Goal: Find specific page/section: Find specific page/section

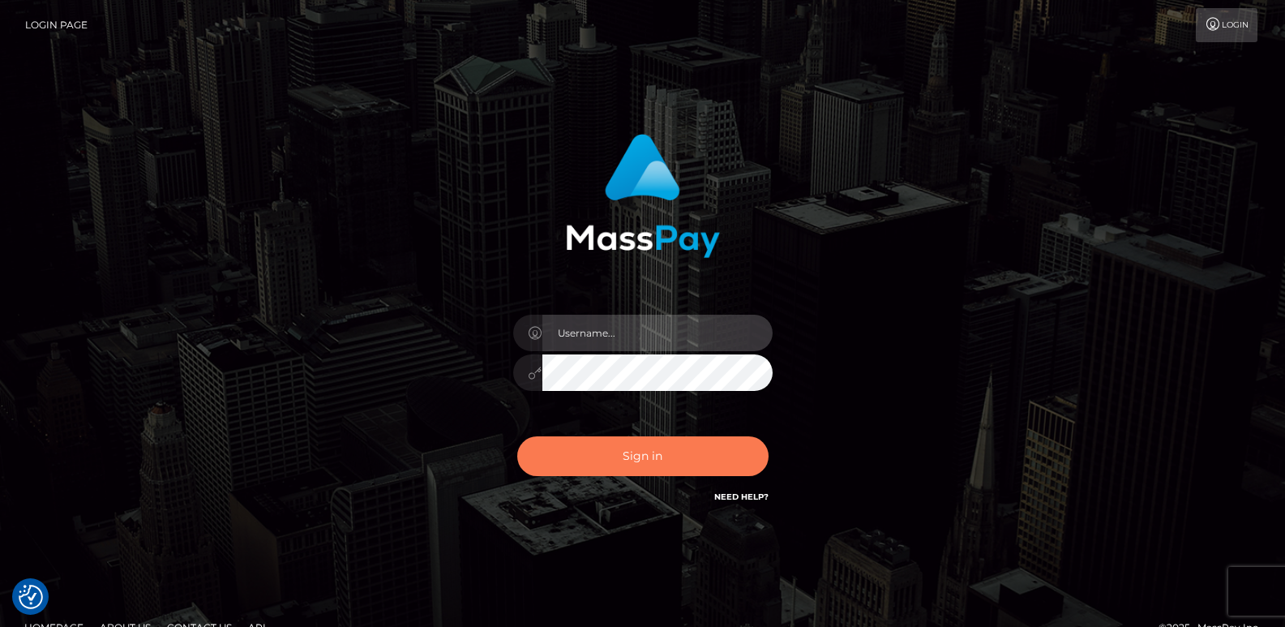
type input "ts2.es"
click at [610, 462] on button "Sign in" at bounding box center [642, 456] width 251 height 40
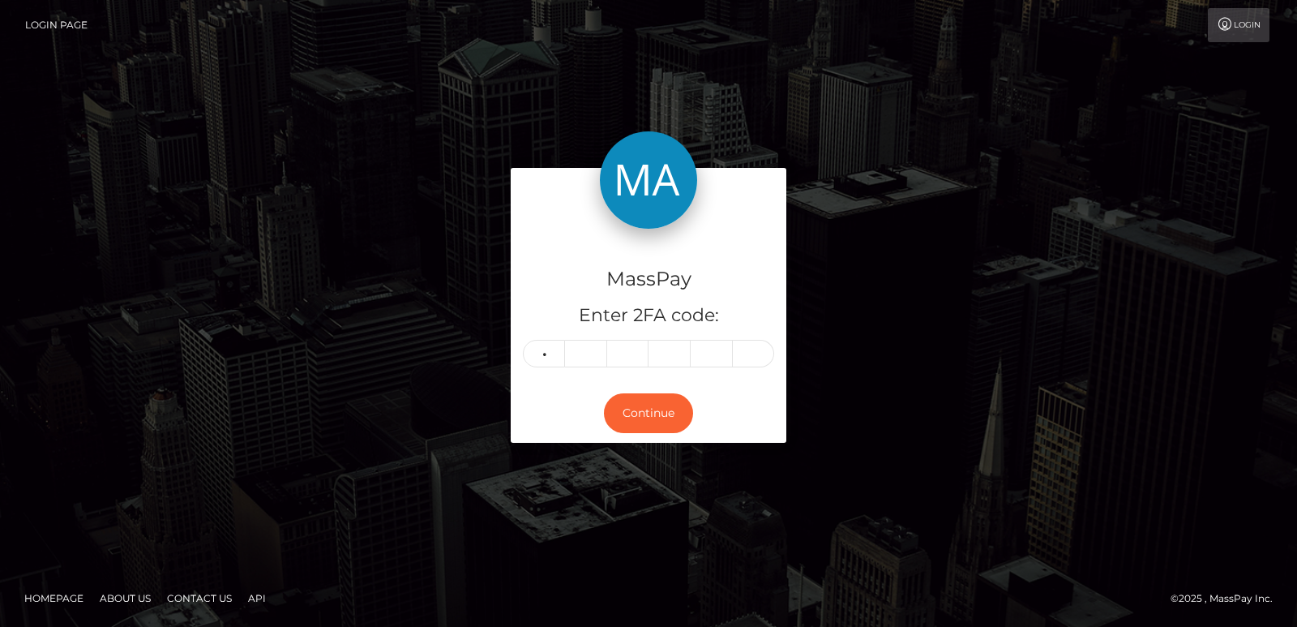
type input "4"
type input "9"
type input "7"
type input "1"
type input "7"
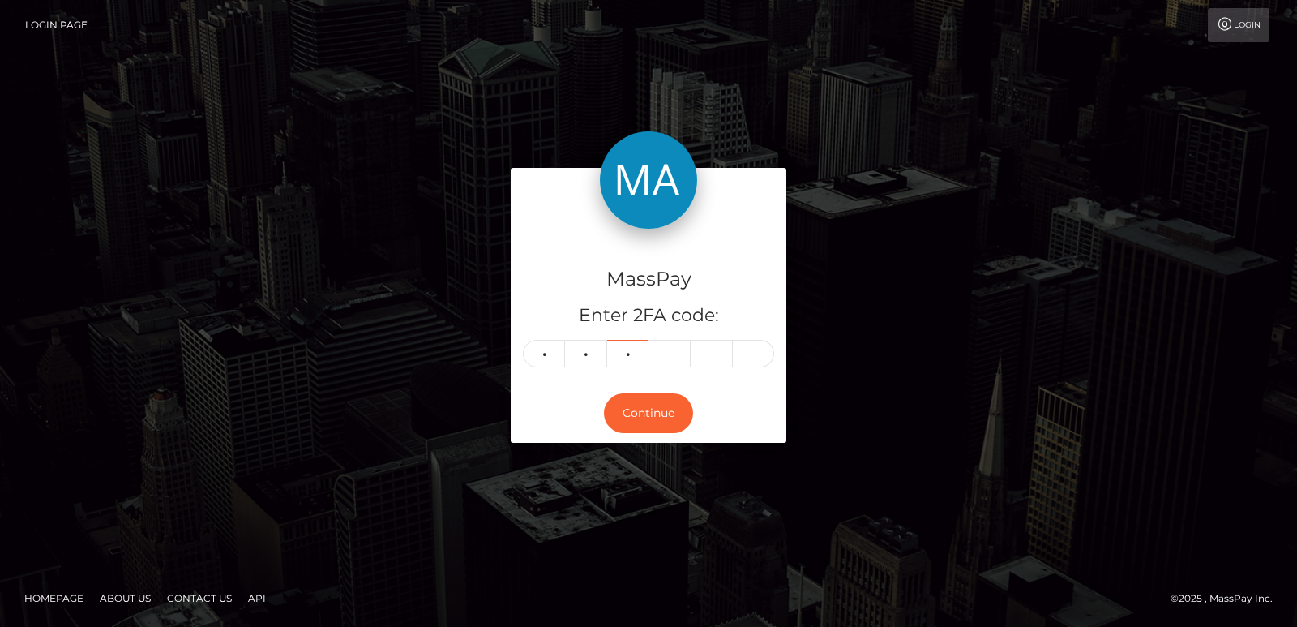
type input "2"
type input "7"
type input "3"
type input "1"
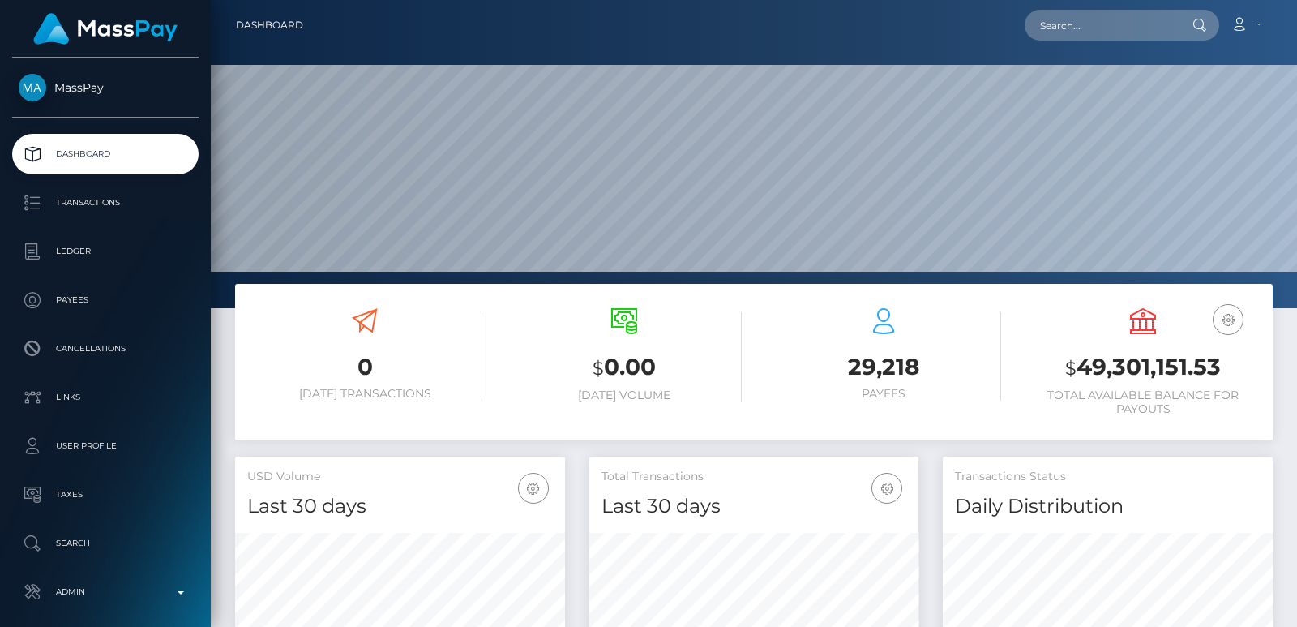
scroll to position [288, 329]
click at [1037, 18] on input "text" at bounding box center [1101, 25] width 152 height 31
paste input "[EMAIL_ADDRESS][DOMAIN_NAME]"
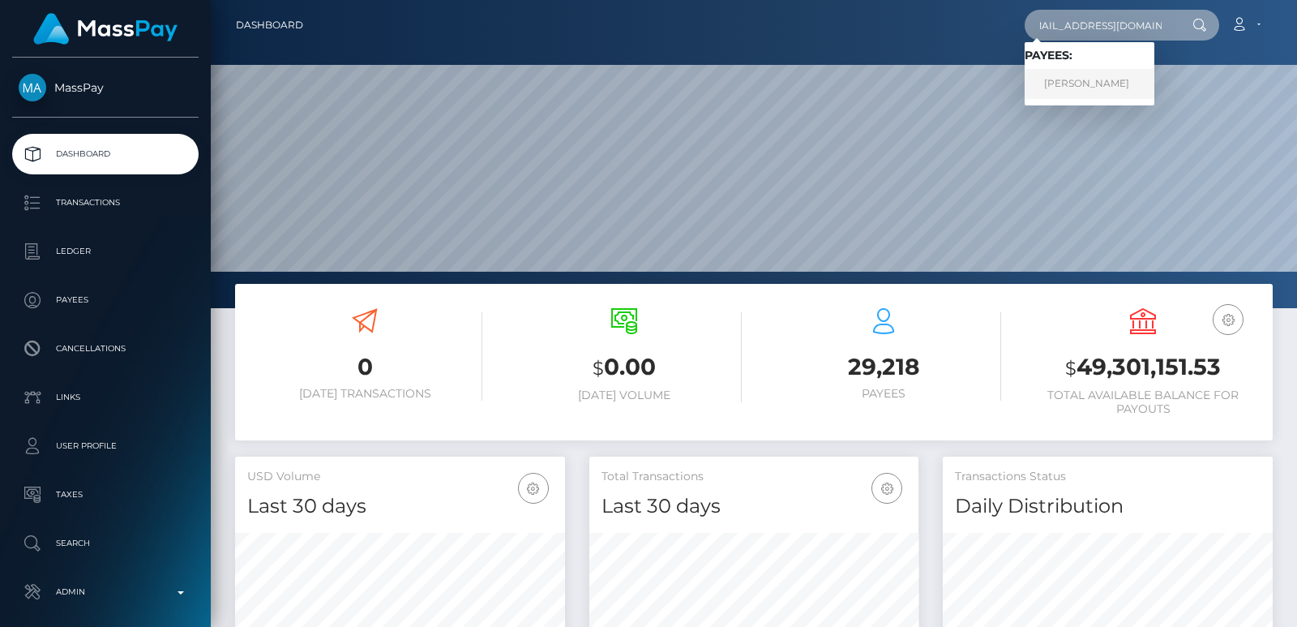
type input "whymegankick@gmail.com"
click at [1118, 80] on link "NATALIA TAPIA NUNEZ" at bounding box center [1090, 84] width 130 height 30
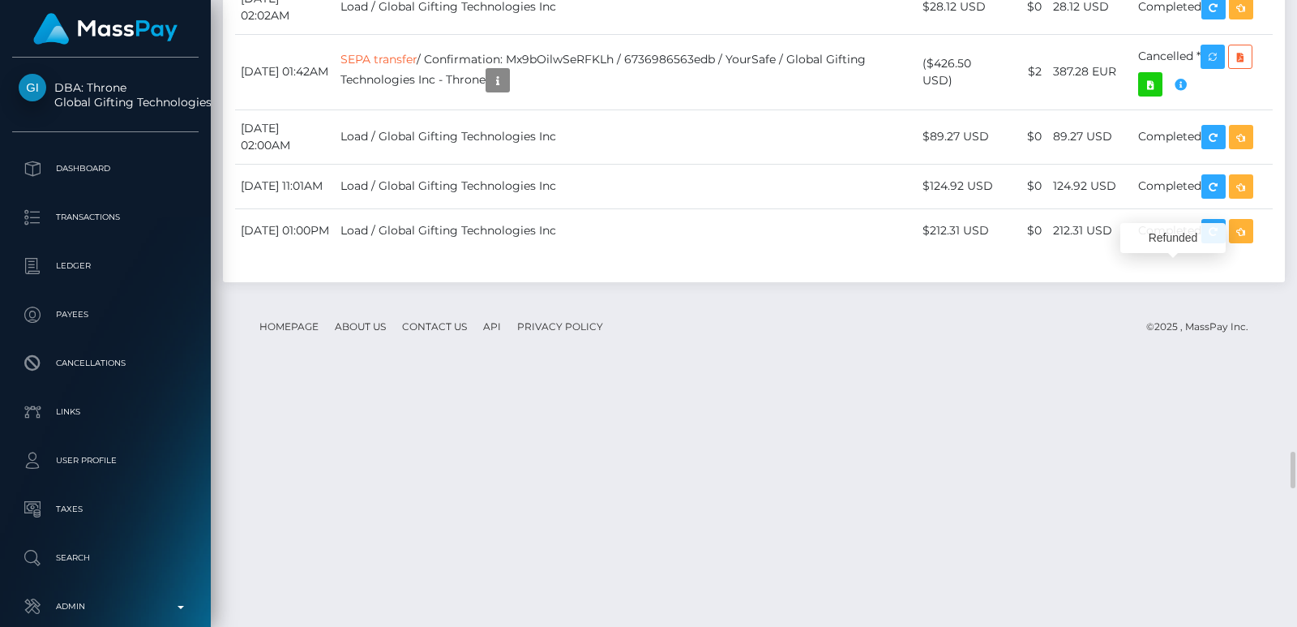
scroll to position [195, 329]
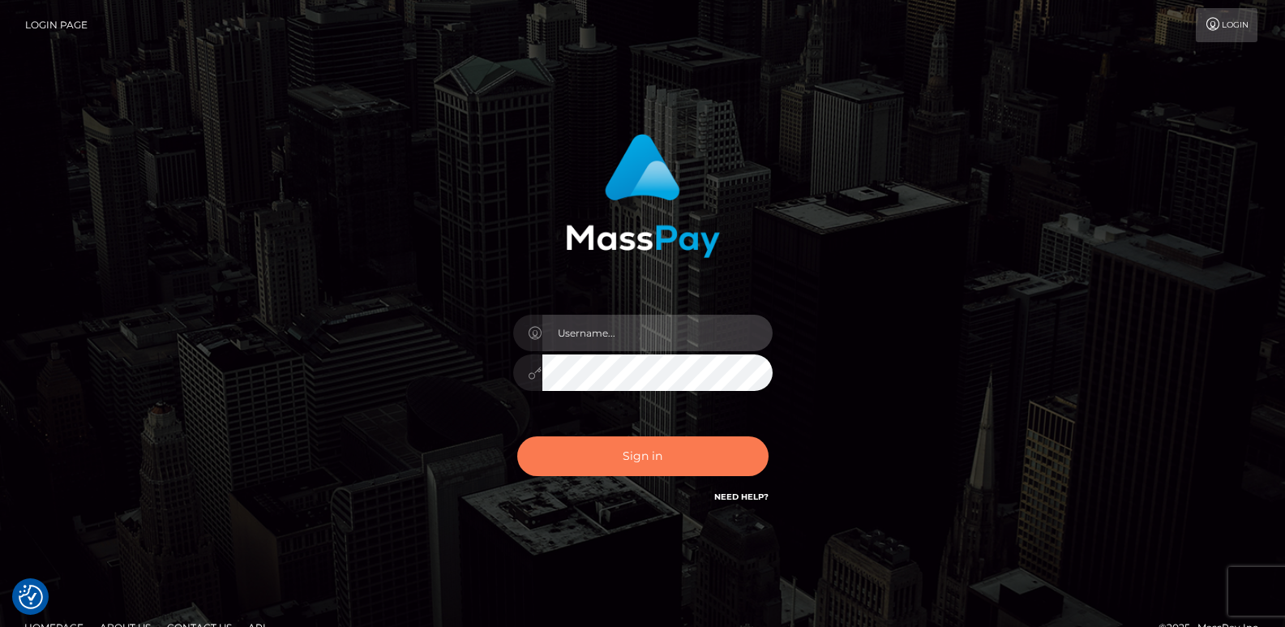
type input "ts2.es"
click at [603, 451] on button "Sign in" at bounding box center [642, 456] width 251 height 40
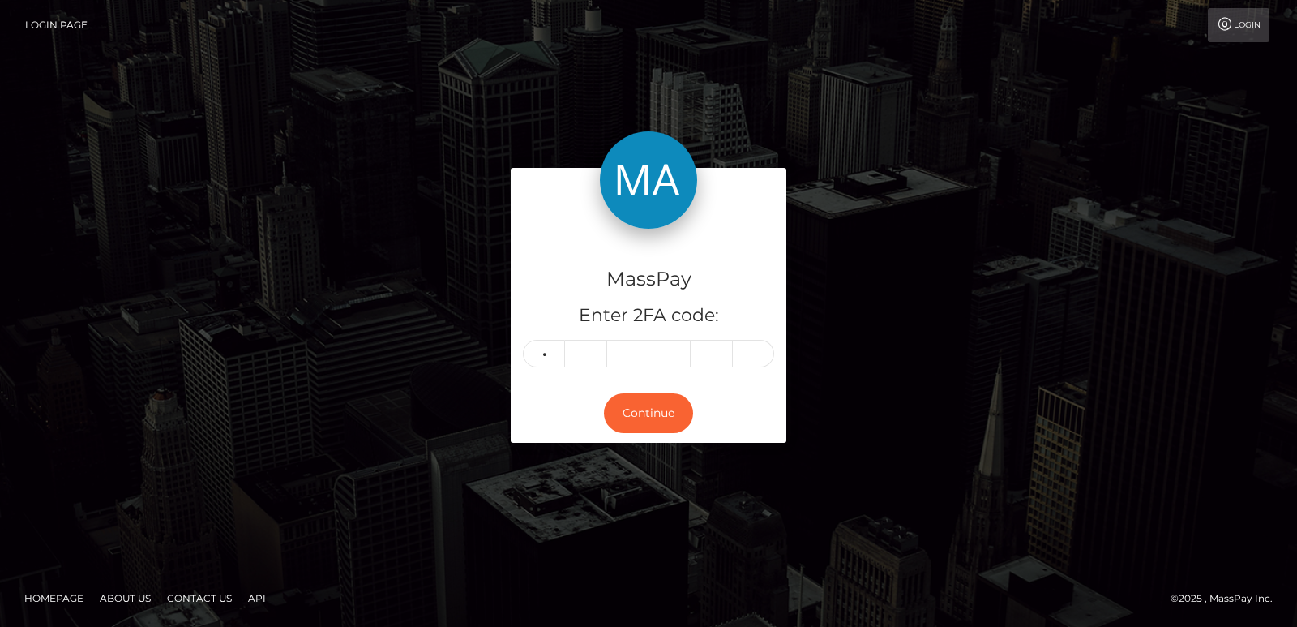
type input "3"
type input "6"
type input "2"
type input "0"
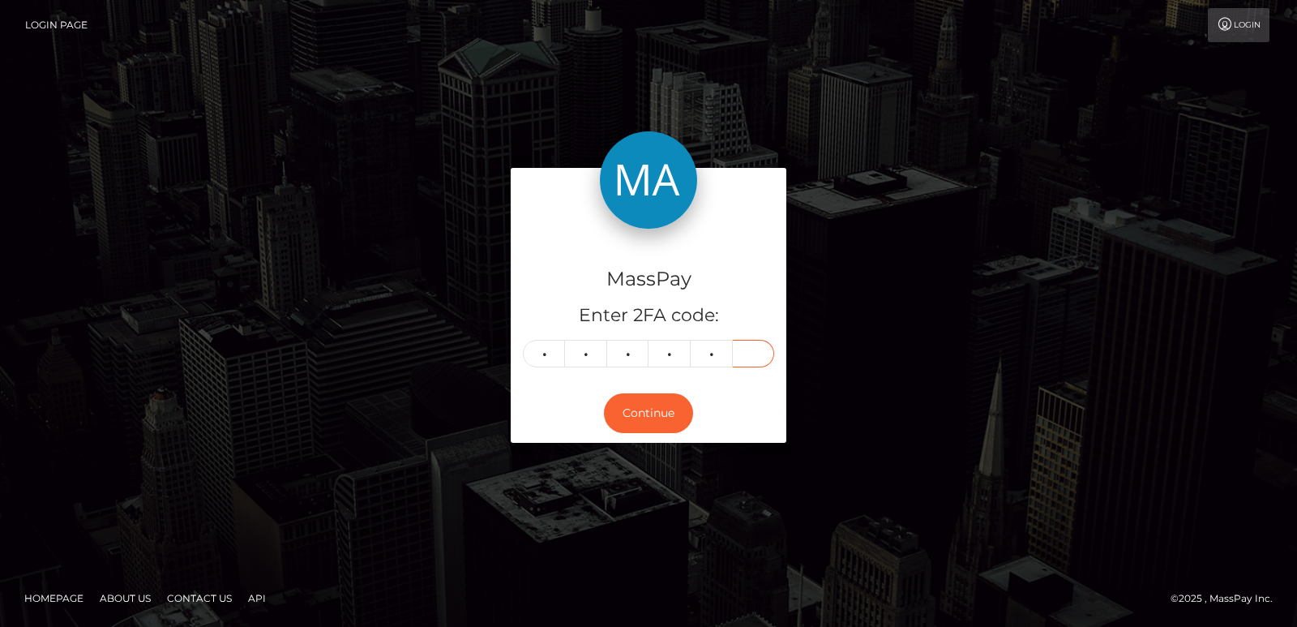
type input "3"
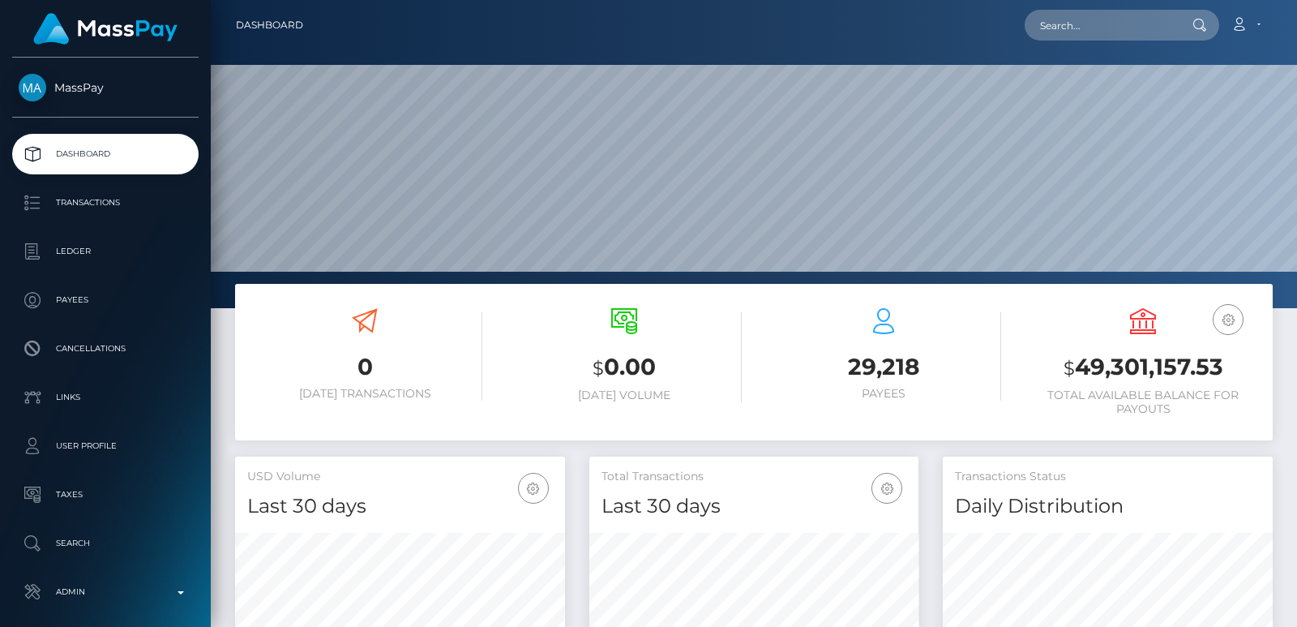
scroll to position [288, 329]
click at [1085, 29] on input "text" at bounding box center [1101, 25] width 152 height 31
paste input "edeljean17@icloud.com"
type input "edeljean17@icloud.com"
click at [1111, 22] on input "edeljean17@icloud.com" at bounding box center [1101, 25] width 152 height 31
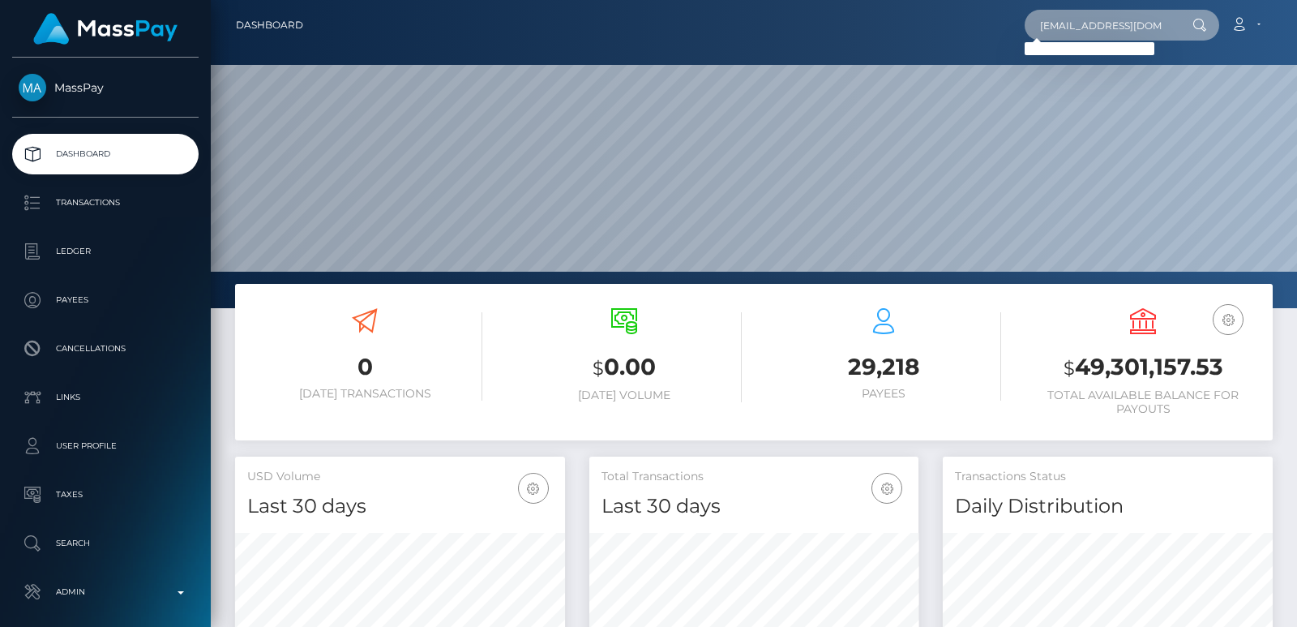
click at [1111, 22] on input "edeljean17@icloud.com" at bounding box center [1101, 25] width 152 height 31
click at [1055, 38] on input "text" at bounding box center [1101, 25] width 152 height 31
paste input "Mileycooper047@gmail.com"
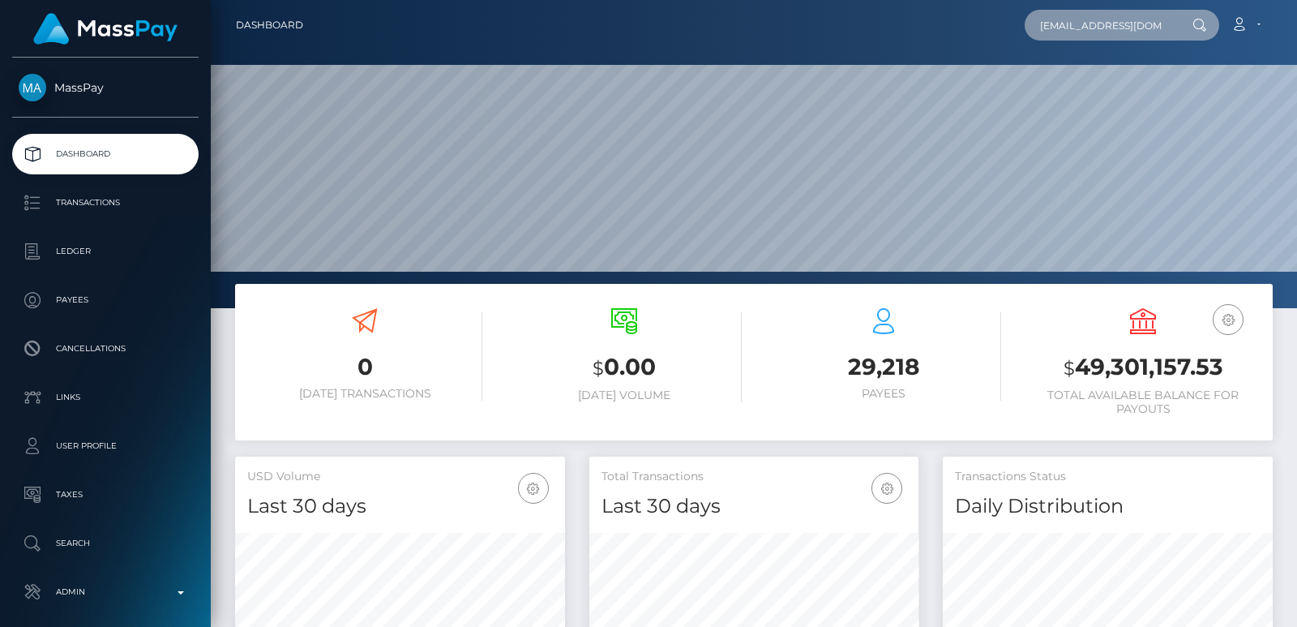
scroll to position [0, 19]
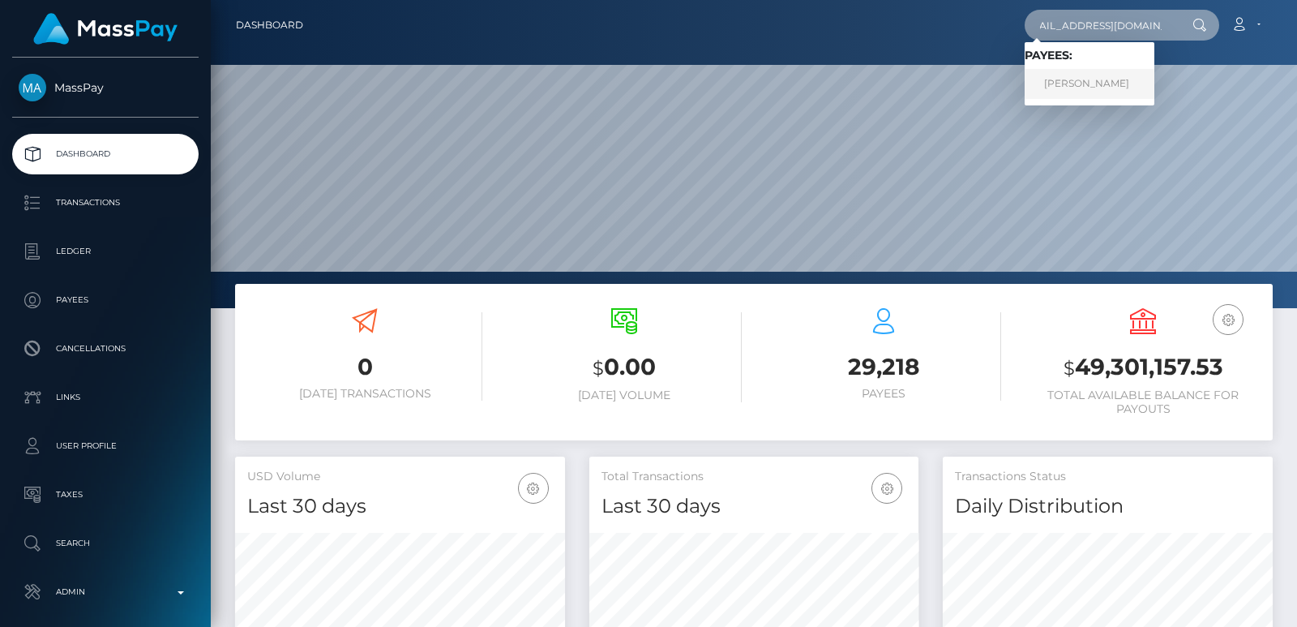
type input "Mileycooper047@gmail.com"
click at [1084, 89] on link "EDEL JEAN ALENTIJO PRAILE" at bounding box center [1090, 84] width 130 height 30
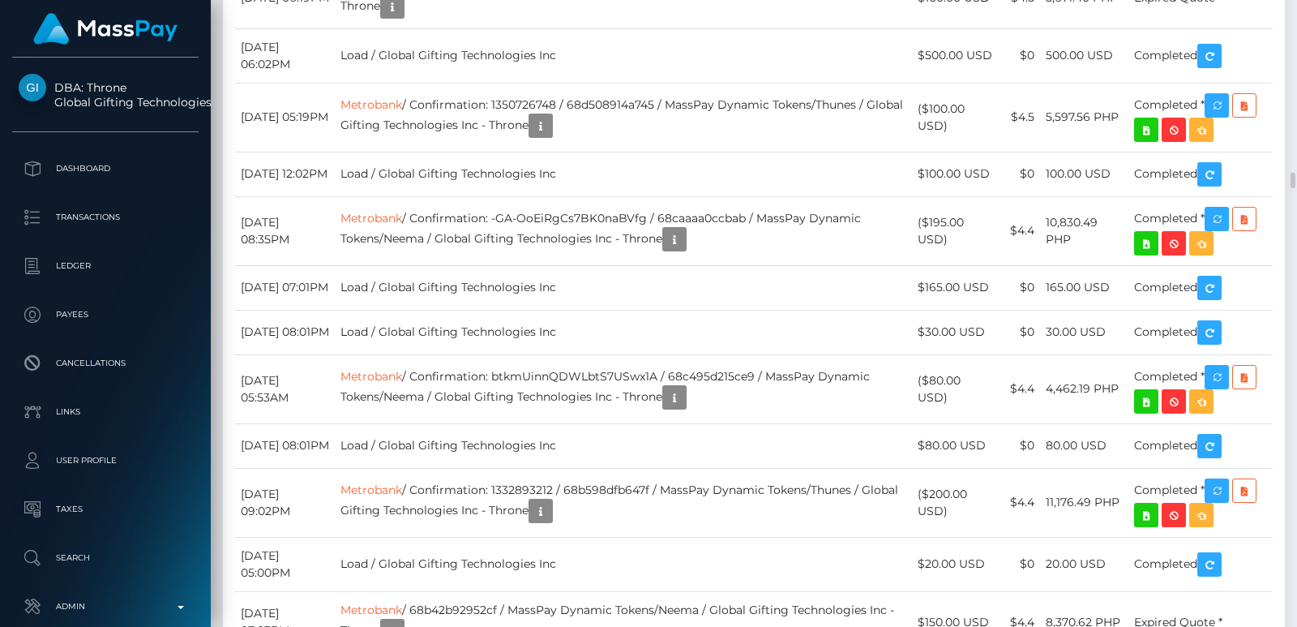
scroll to position [5764, 0]
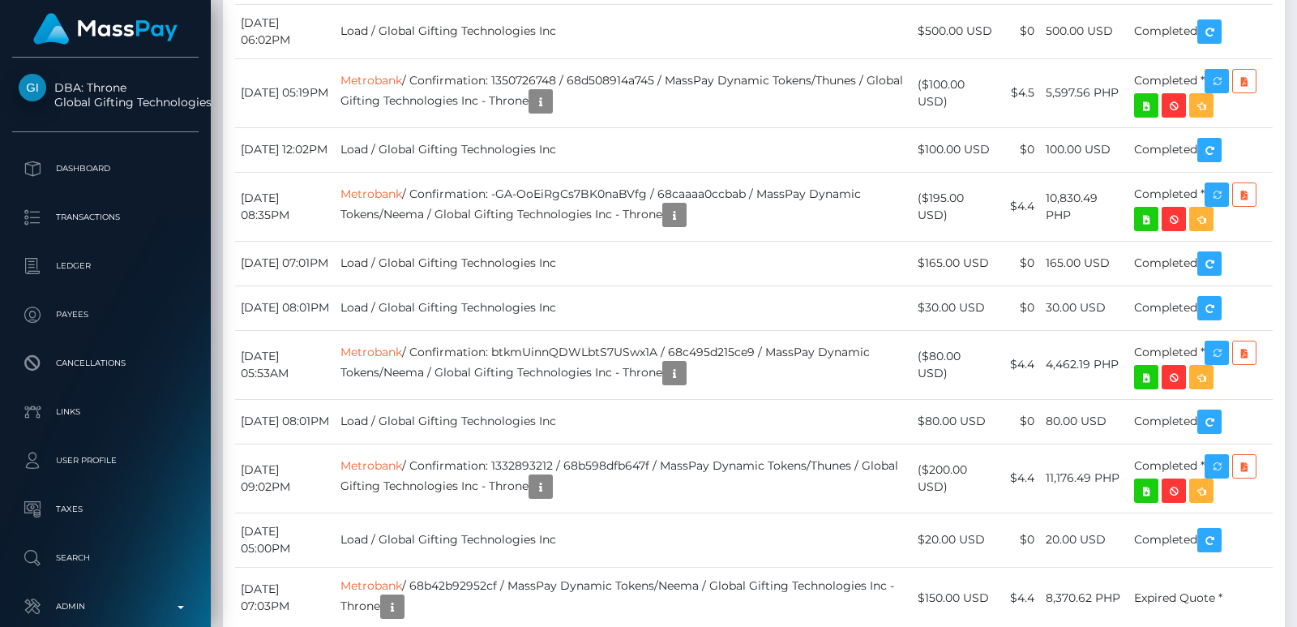
click at [1222, 291] on div "Force status update" at bounding box center [1199, 296] width 118 height 30
click at [1222, 291] on body "DBA: Throne Global Gifting Technologies Inc Dashboard Transactions Ledger Payees" at bounding box center [648, 313] width 1297 height 627
click at [1222, 291] on div "Force status update" at bounding box center [1199, 296] width 118 height 30
click at [1220, 293] on body "DBA: Throne Global Gifting Technologies Inc Dashboard Transactions Ledger Payees" at bounding box center [648, 313] width 1297 height 627
click at [1220, 293] on div "Force status update" at bounding box center [1199, 296] width 118 height 30
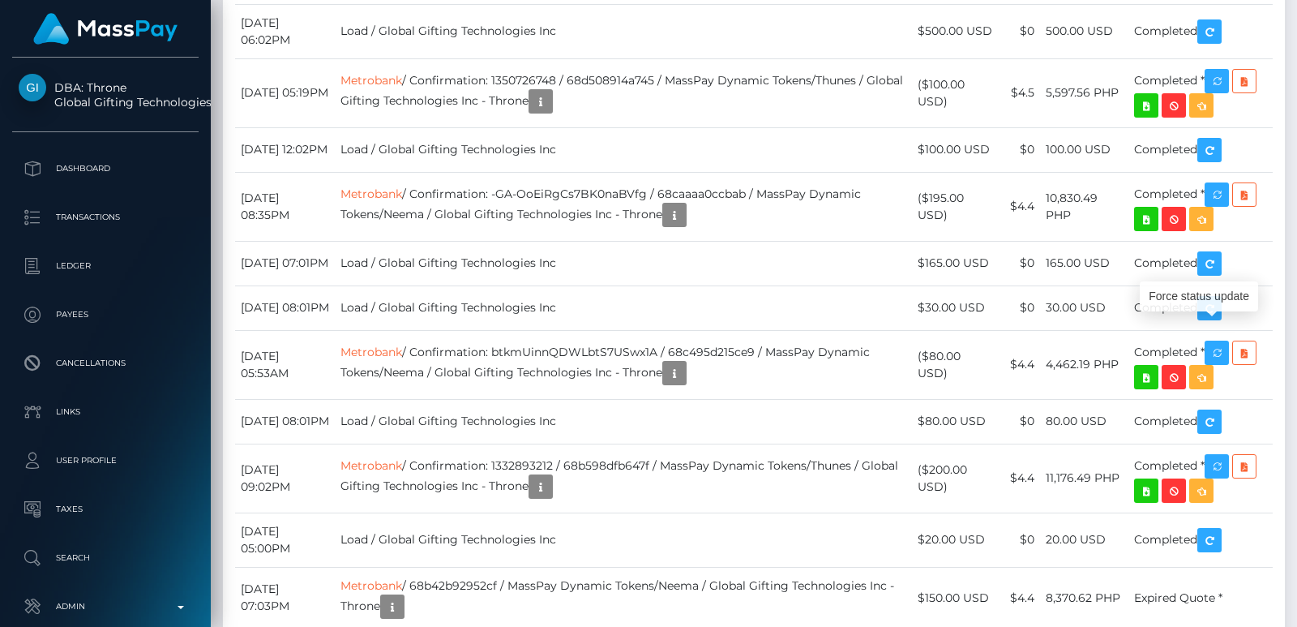
click at [1220, 293] on body "DBA: Throne Global Gifting Technologies Inc Dashboard Transactions Ledger Payees" at bounding box center [648, 313] width 1297 height 627
click at [1220, 293] on div "Force status update" at bounding box center [1199, 296] width 118 height 30
click at [1220, 293] on body "DBA: Throne Global Gifting Technologies Inc Dashboard Transactions Ledger Payees" at bounding box center [648, 313] width 1297 height 627
click at [1220, 293] on div "Force status update" at bounding box center [1199, 296] width 118 height 30
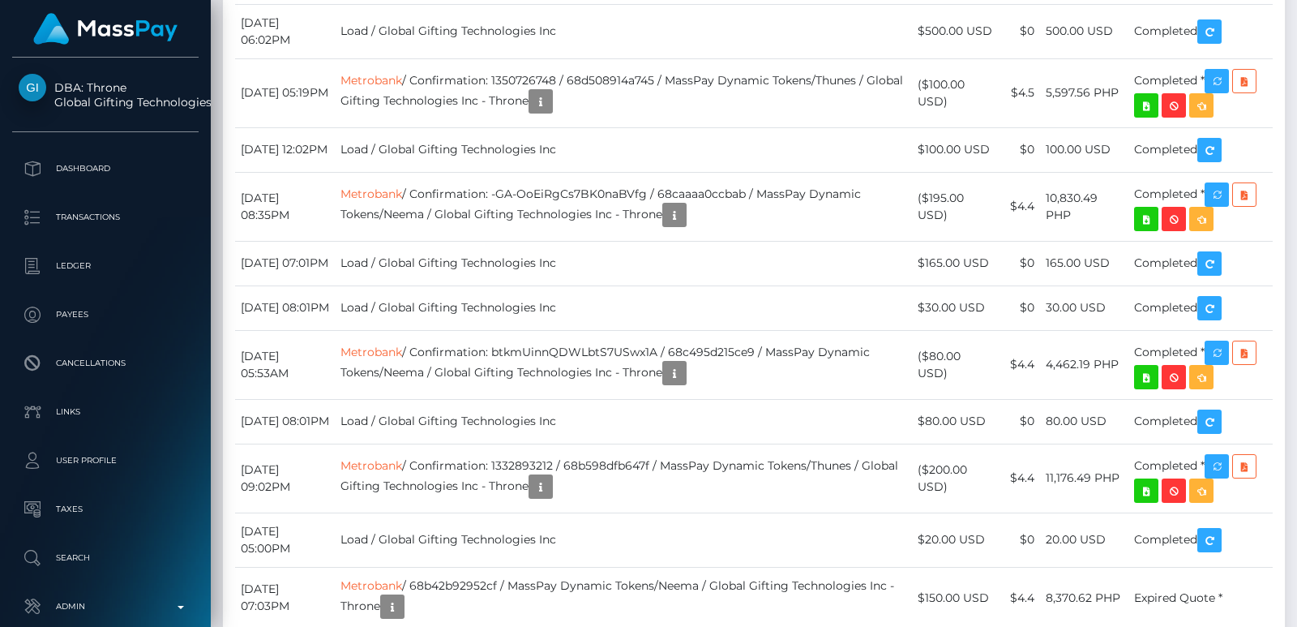
click at [1220, 293] on body "DBA: Throne Global Gifting Technologies Inc Dashboard Transactions Ledger Payees" at bounding box center [648, 313] width 1297 height 627
click at [1220, 293] on div "Force status update" at bounding box center [1199, 296] width 118 height 30
click at [1220, 293] on body "DBA: Throne Global Gifting Technologies Inc Dashboard Transactions Ledger Payees" at bounding box center [648, 313] width 1297 height 627
click at [1220, 293] on div "Force status update" at bounding box center [1199, 296] width 118 height 30
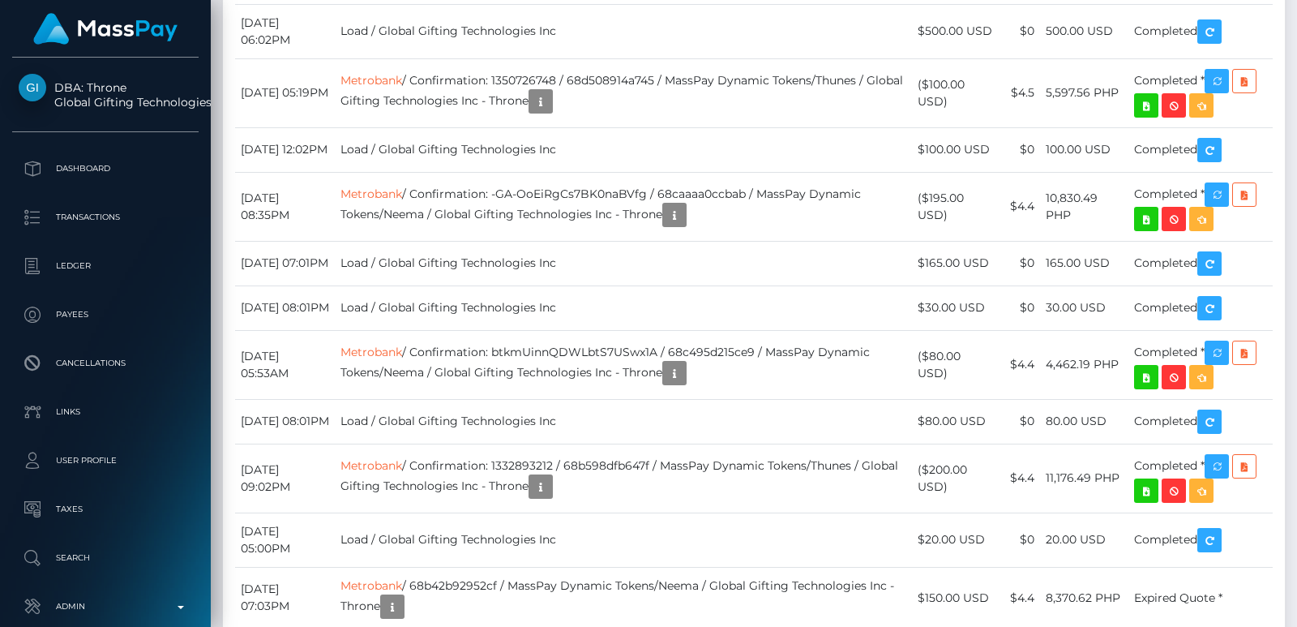
click at [1220, 293] on div "Force status update" at bounding box center [1199, 296] width 118 height 30
click at [1220, 293] on body "DBA: Throne Global Gifting Technologies Inc Dashboard Transactions Ledger Payees" at bounding box center [648, 313] width 1297 height 627
click at [1220, 293] on div "Force status update" at bounding box center [1199, 296] width 118 height 30
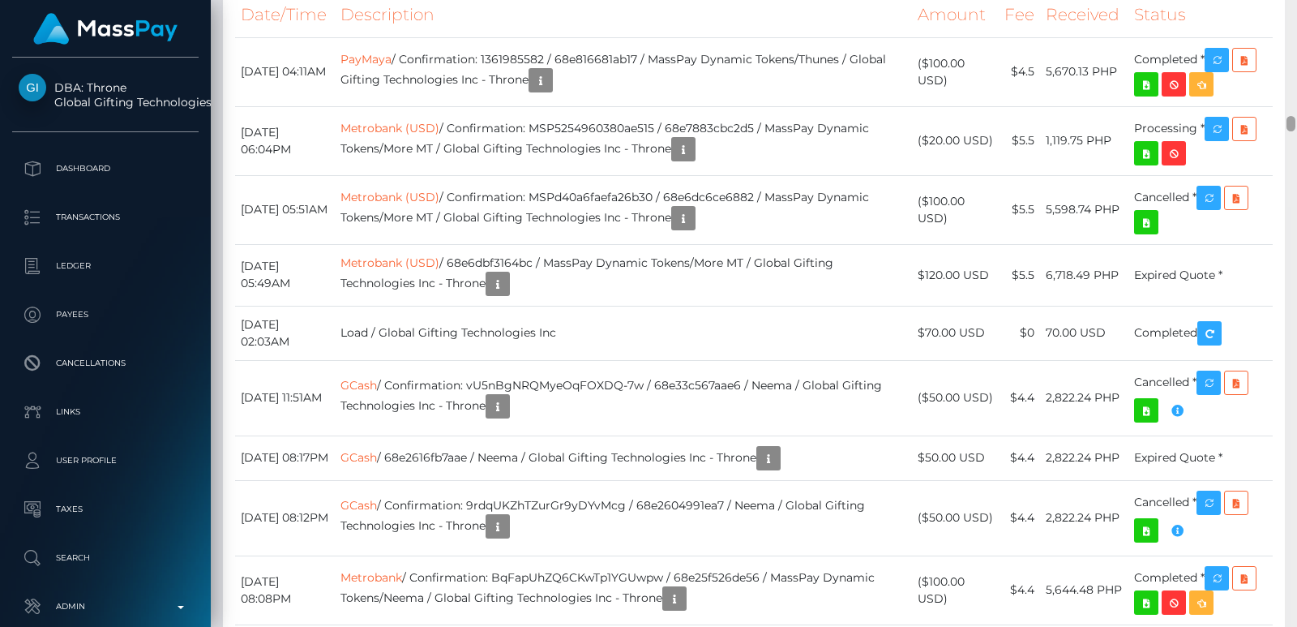
click at [1296, 26] on div at bounding box center [1291, 313] width 12 height 627
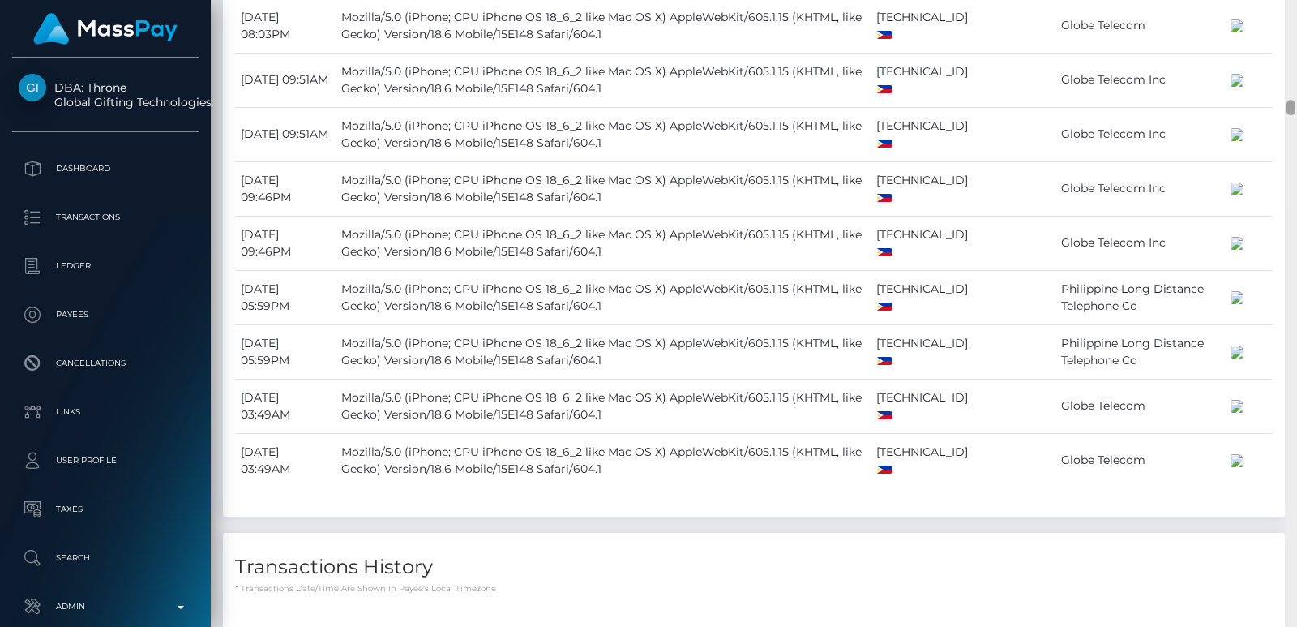
click at [1296, 26] on div at bounding box center [1291, 313] width 12 height 627
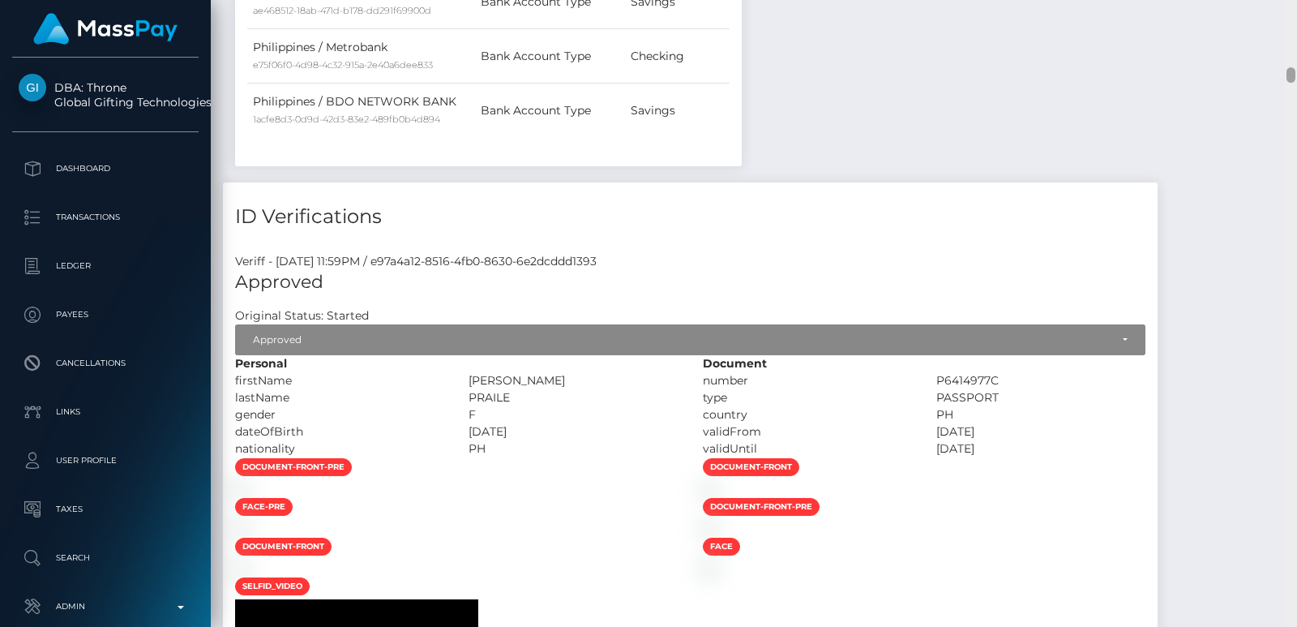
click at [1296, 26] on div at bounding box center [1291, 313] width 12 height 627
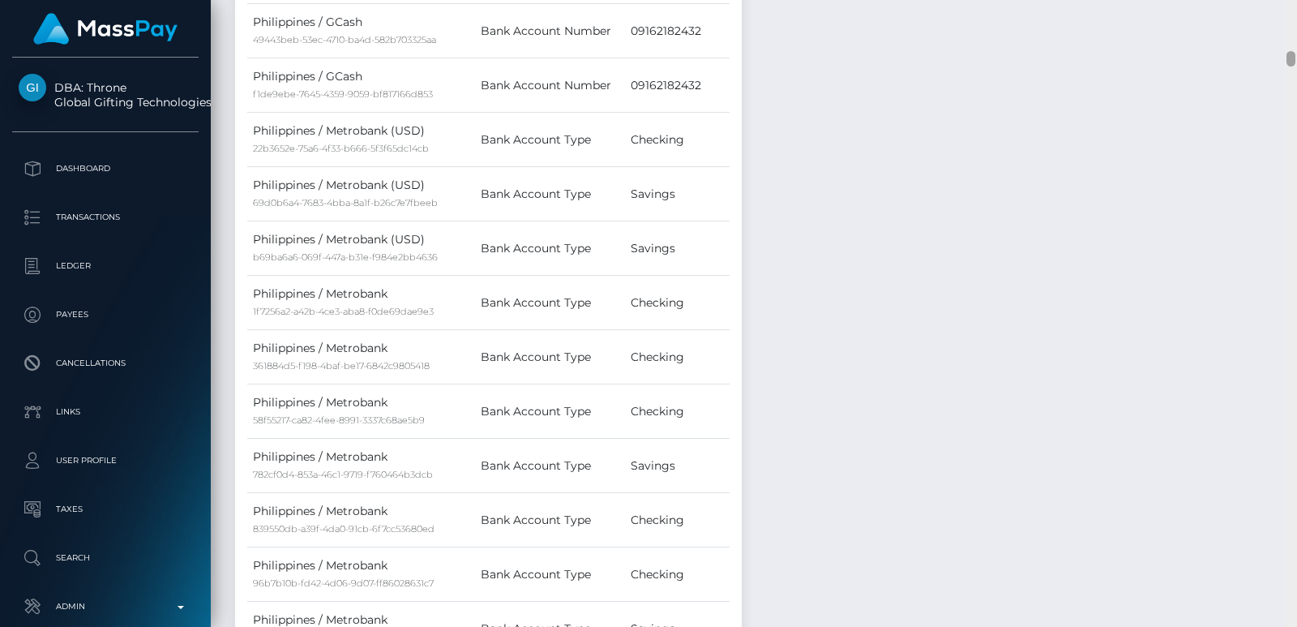
click at [1296, 26] on div at bounding box center [1291, 313] width 12 height 627
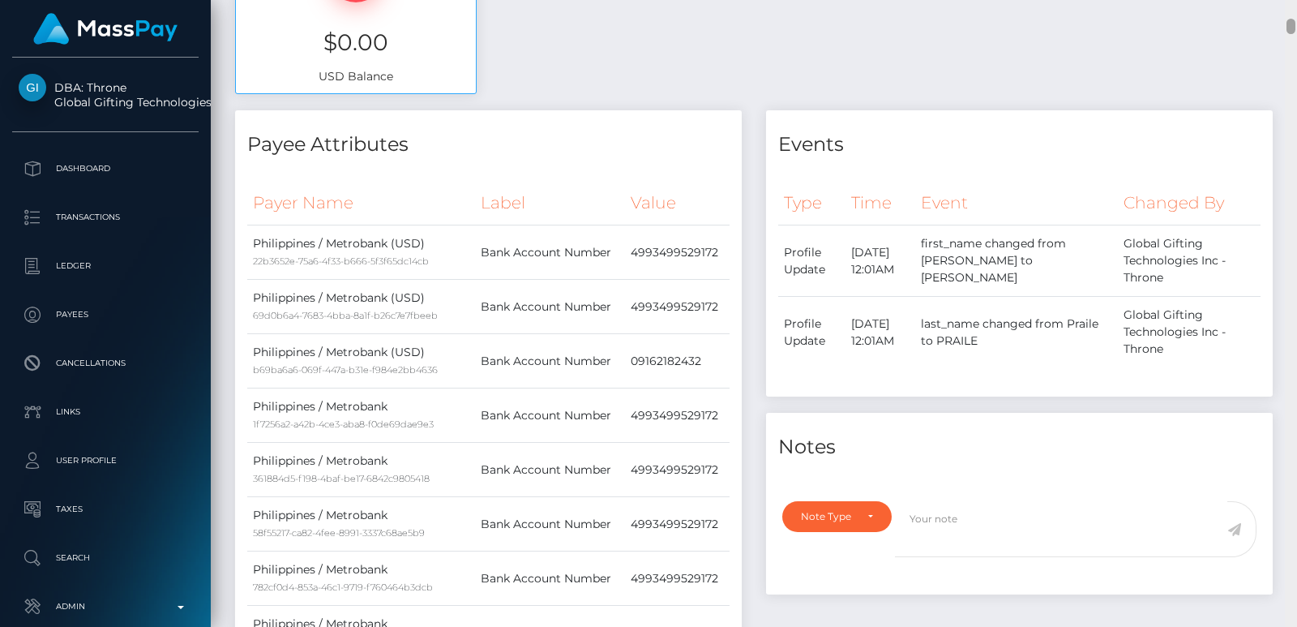
click at [1296, 26] on div at bounding box center [1291, 313] width 12 height 627
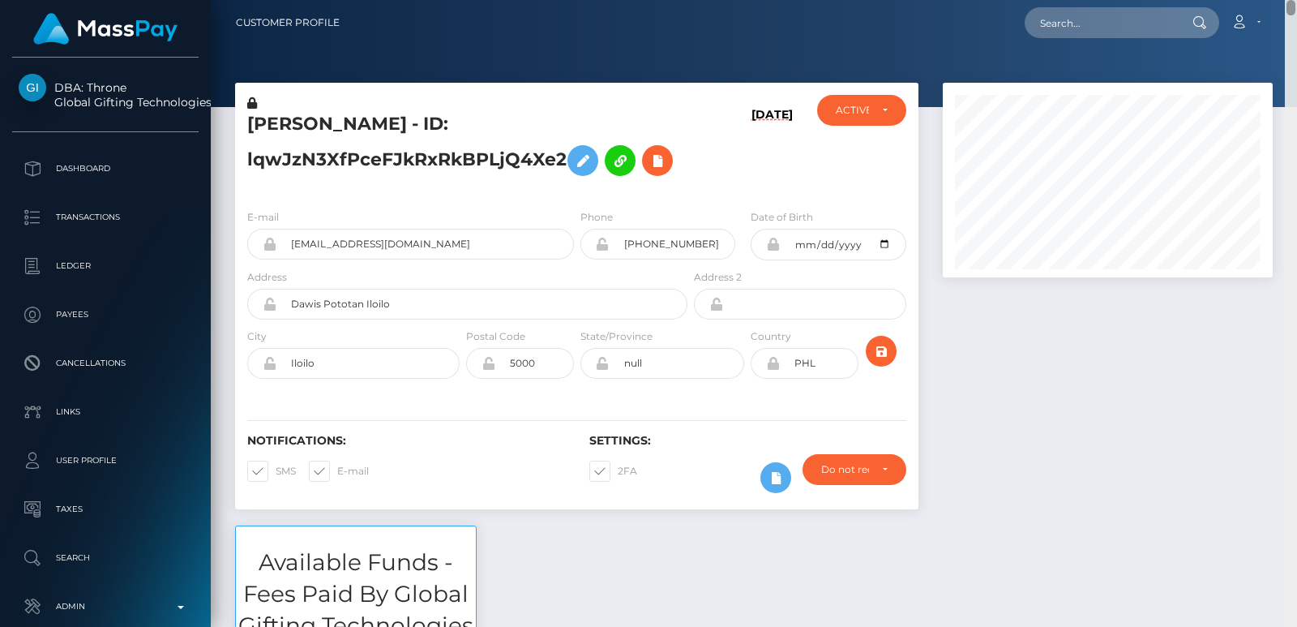
scroll to position [0, 0]
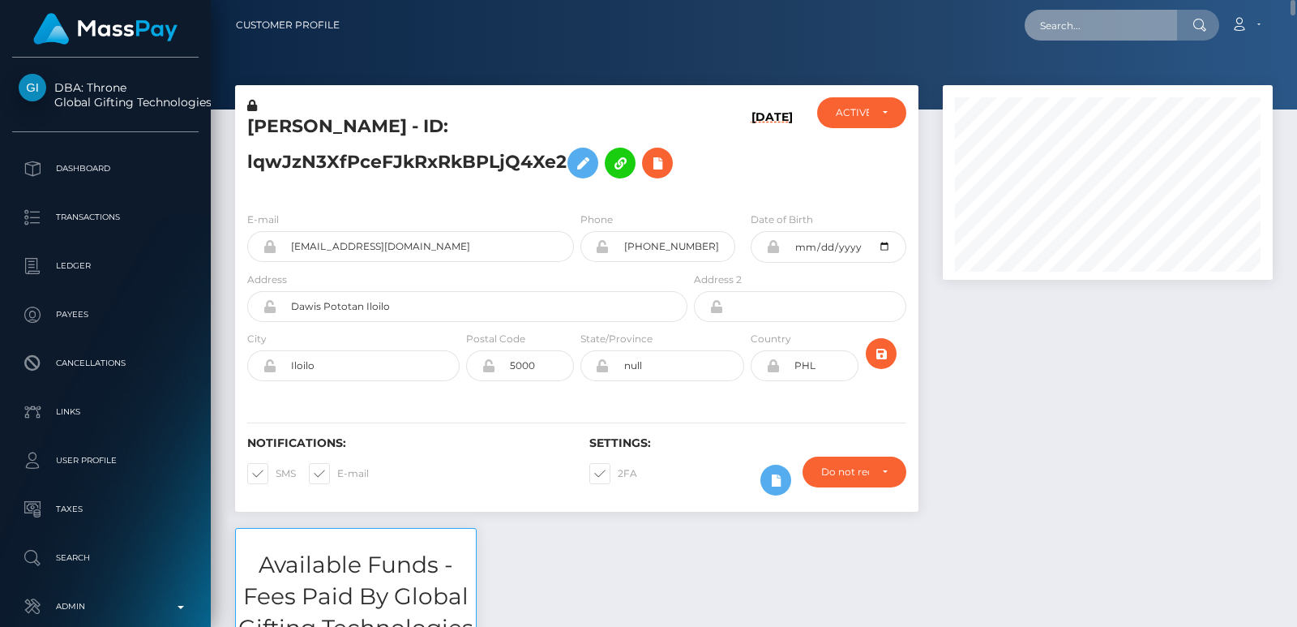
click at [1064, 32] on input "text" at bounding box center [1101, 25] width 152 height 31
paste input "linhmiu13547@gmail.com"
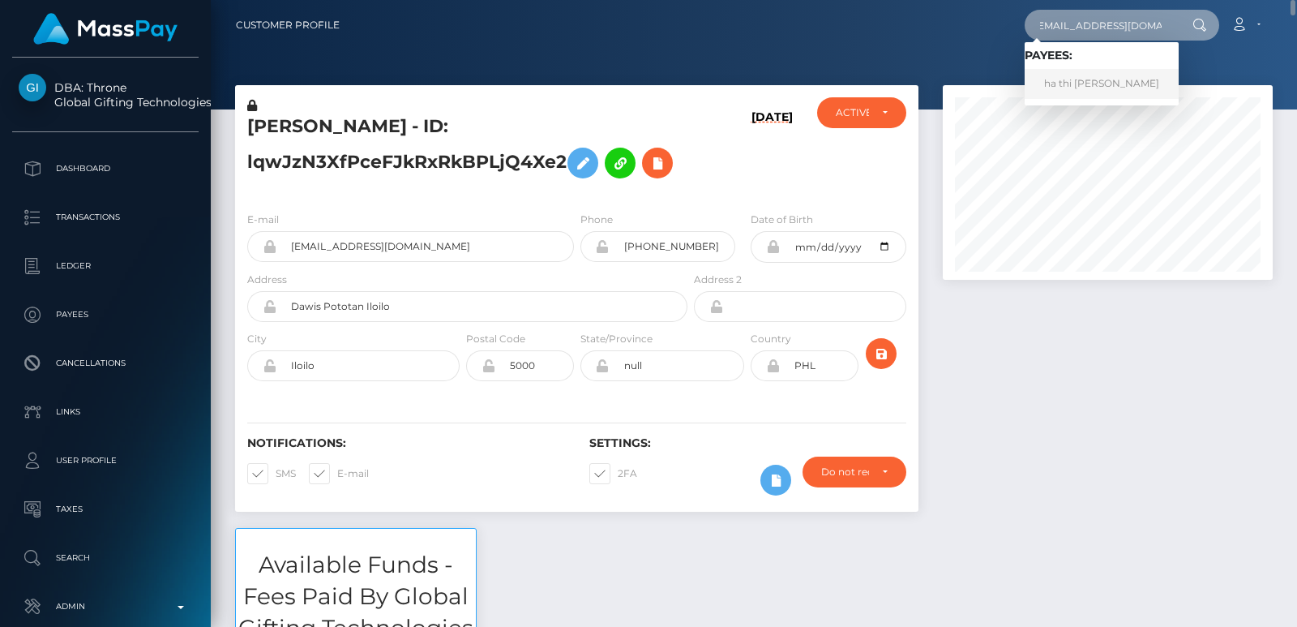
type input "linhmiu13547@gmail.com"
click at [1088, 82] on link "ha thi thu nguyen" at bounding box center [1102, 84] width 154 height 30
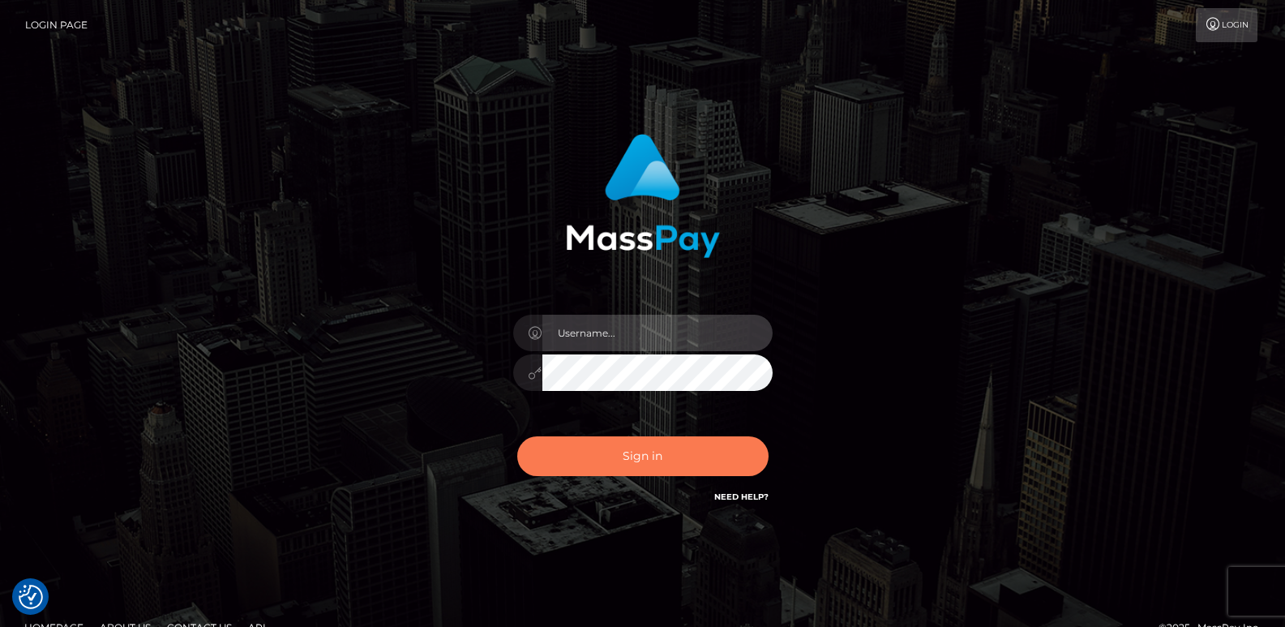
type input "[DOMAIN_NAME]"
click at [572, 475] on button "Sign in" at bounding box center [642, 456] width 251 height 40
click at [575, 462] on button "Sign in" at bounding box center [642, 456] width 251 height 40
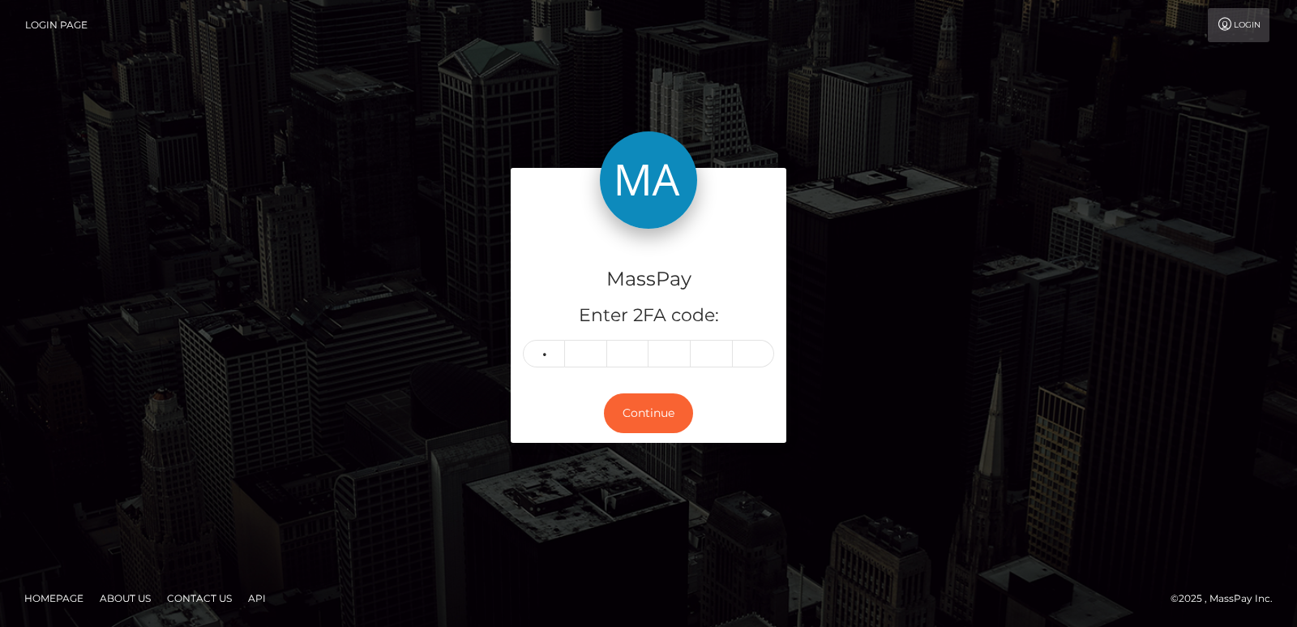
type input "8"
type input "9"
type input "6"
type input "8"
type input "7"
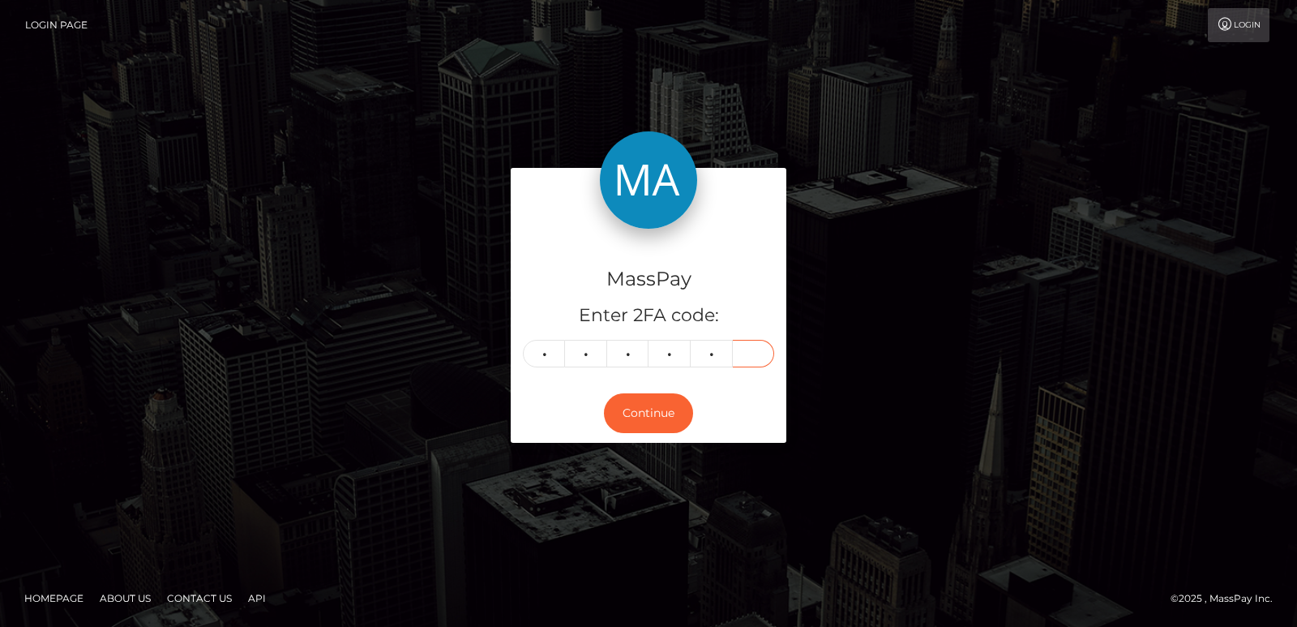
type input "0"
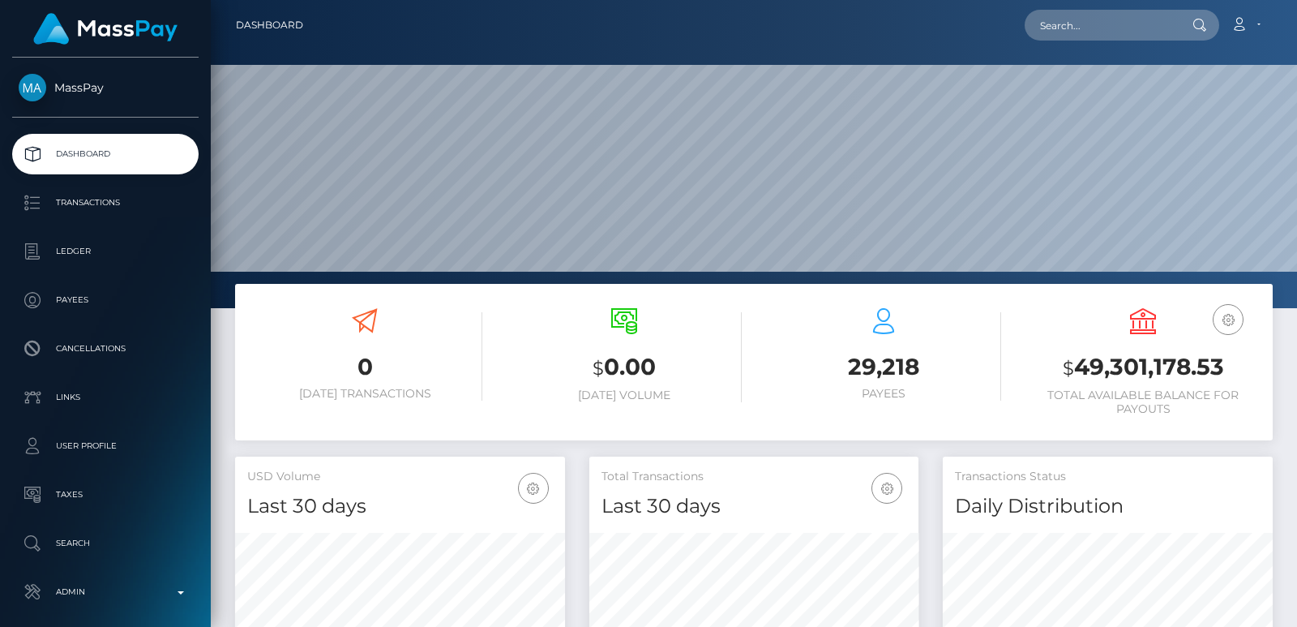
scroll to position [288, 329]
click at [1065, 21] on input "text" at bounding box center [1101, 25] width 152 height 31
paste input "[EMAIL_ADDRESS][DOMAIN_NAME]"
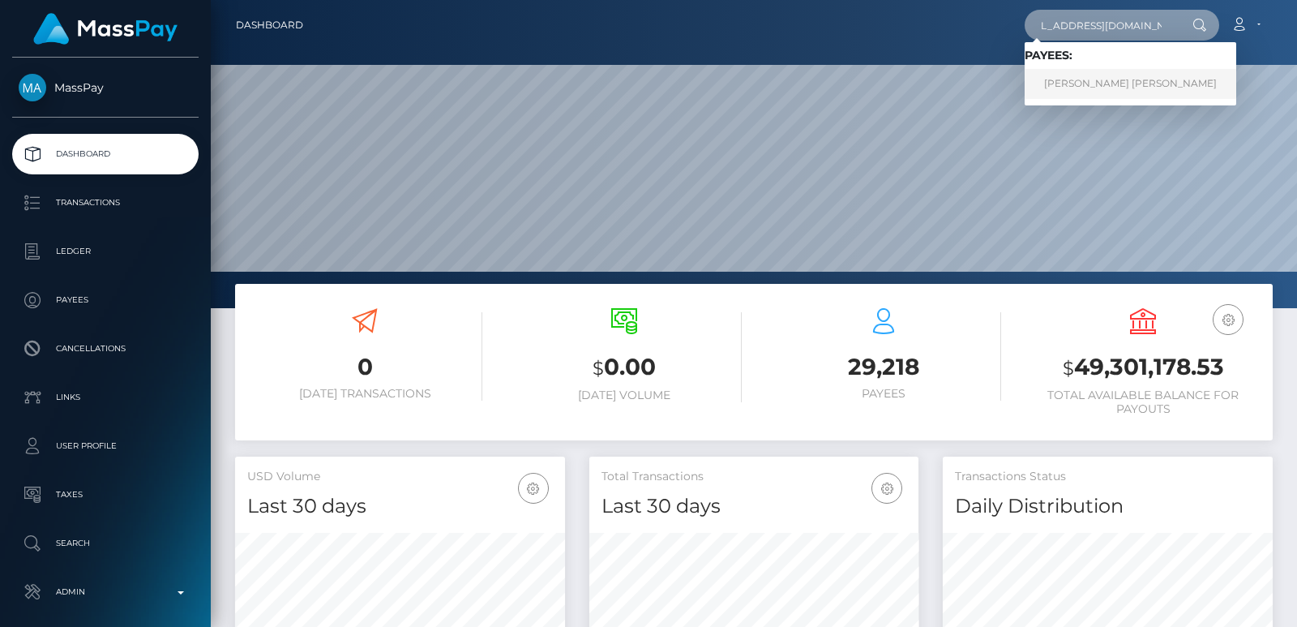
type input "[EMAIL_ADDRESS][DOMAIN_NAME]"
click at [1045, 76] on link "[PERSON_NAME] [PERSON_NAME]" at bounding box center [1131, 84] width 212 height 30
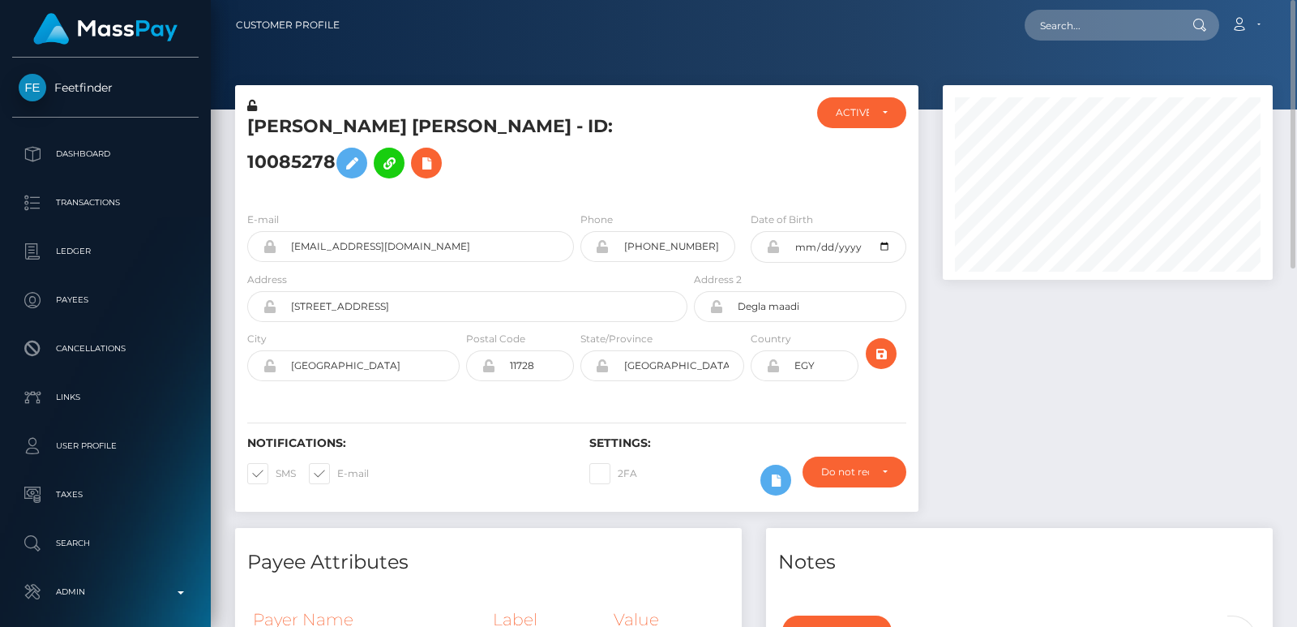
click at [275, 139] on h5 "Chantal Cherif Younan - ID: 10085278" at bounding box center [462, 150] width 431 height 72
copy h5 "Chantal"
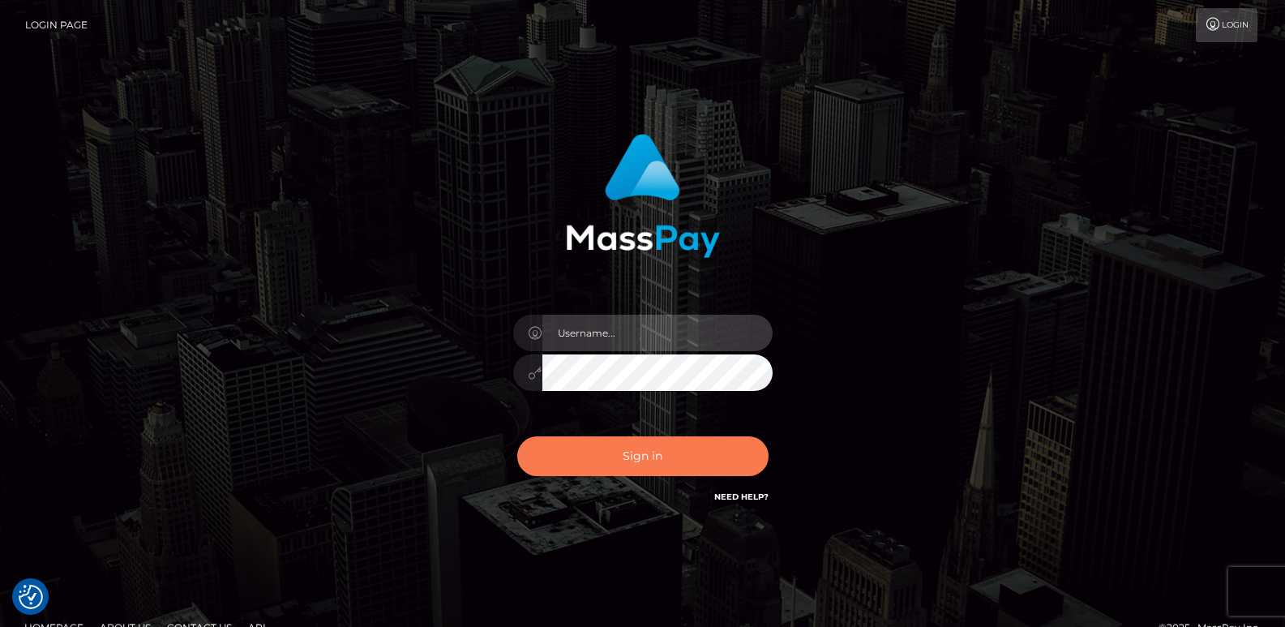
type input "[DOMAIN_NAME]"
click at [622, 440] on button "Sign in" at bounding box center [642, 456] width 251 height 40
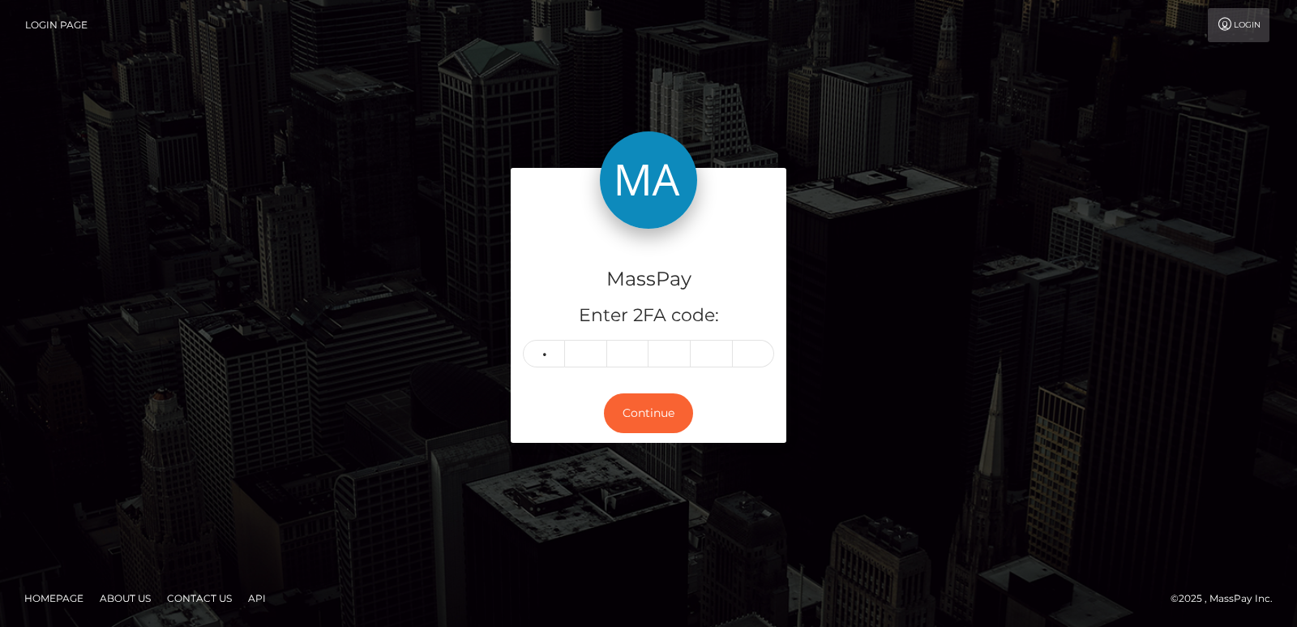
type input "0"
type input "6"
type input "9"
type input "0"
type input "6"
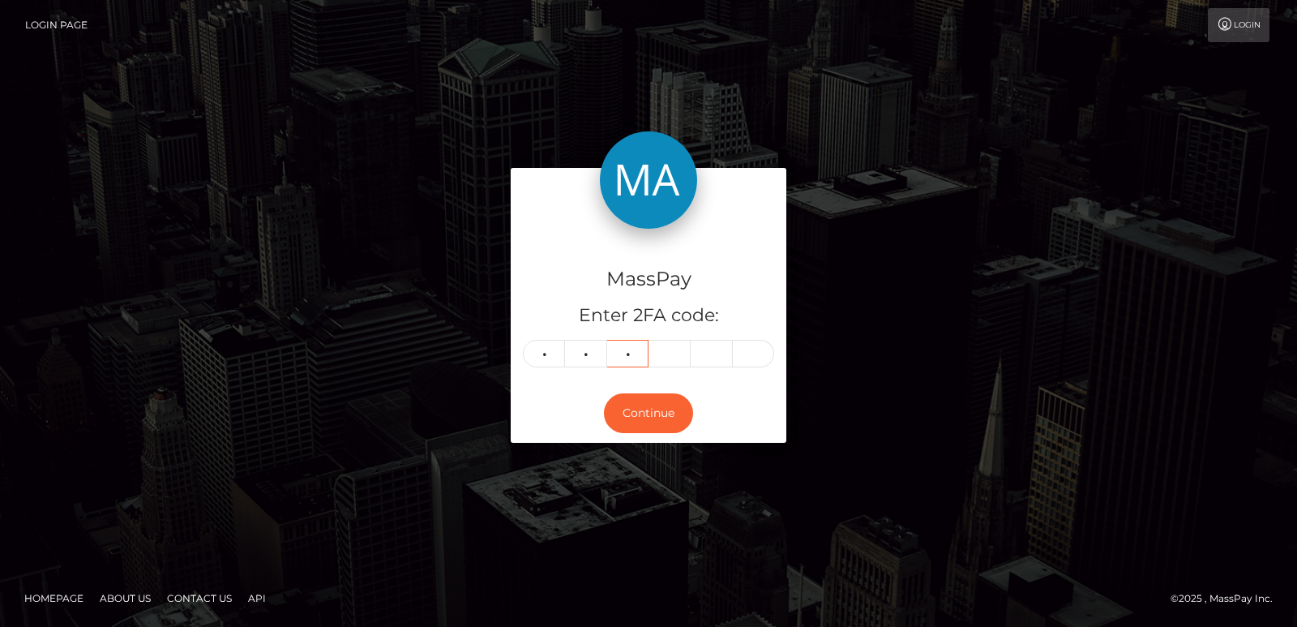
type input "8"
type input "2"
type input "3"
type input "8"
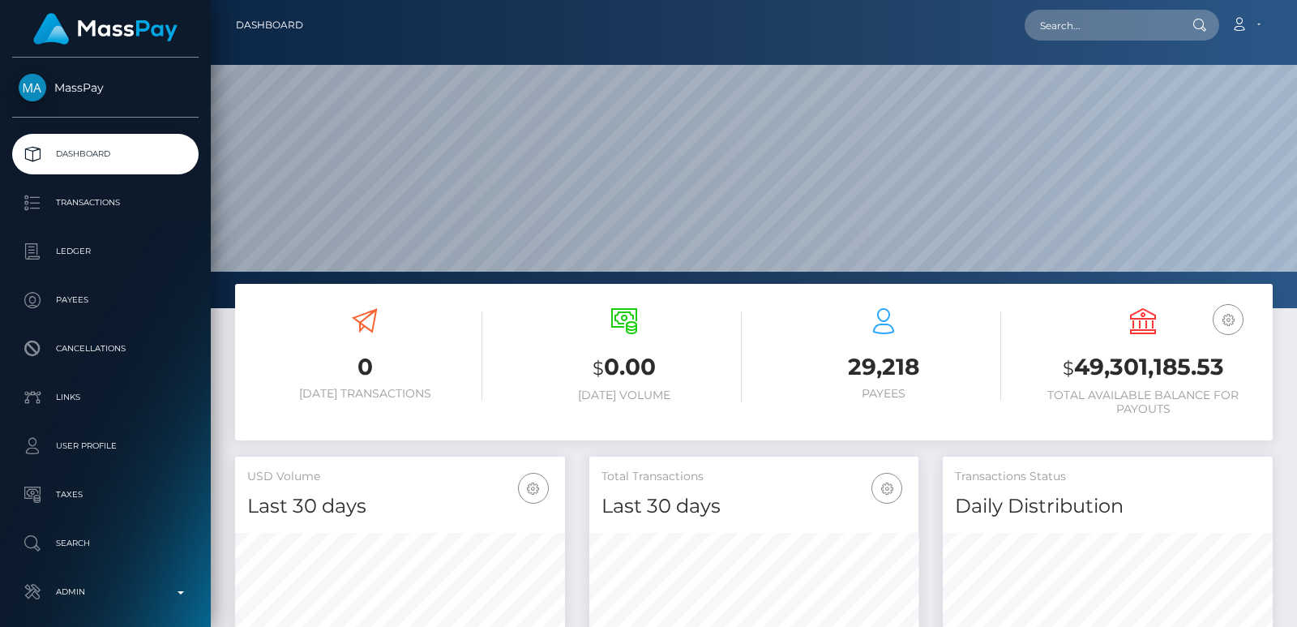
scroll to position [288, 329]
click at [1058, 33] on input "text" at bounding box center [1101, 25] width 152 height 31
paste input "[EMAIL_ADDRESS][DOMAIN_NAME]"
type input "[EMAIL_ADDRESS][DOMAIN_NAME]"
click at [1068, 27] on input "[EMAIL_ADDRESS][DOMAIN_NAME]" at bounding box center [1101, 25] width 152 height 31
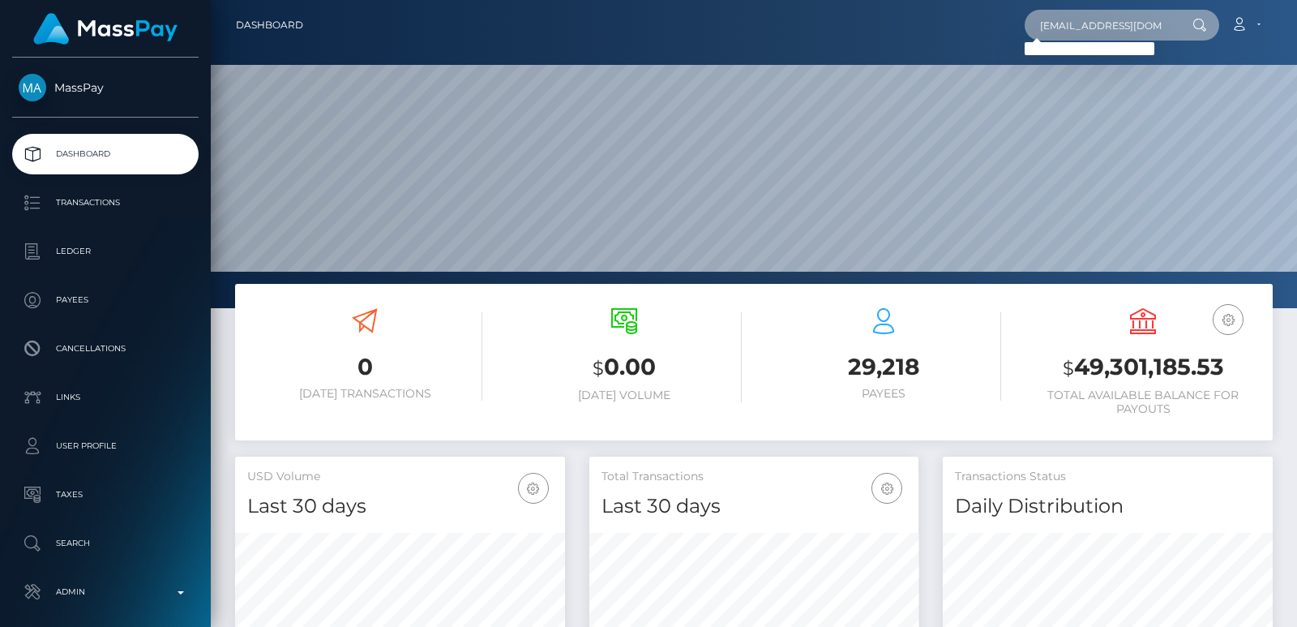
click at [1068, 27] on input "[EMAIL_ADDRESS][DOMAIN_NAME]" at bounding box center [1101, 25] width 152 height 31
paste input "[EMAIL_ADDRESS][DOMAIN_NAME]"
type input "[EMAIL_ADDRESS][DOMAIN_NAME]"
click at [1061, 17] on input "[EMAIL_ADDRESS][DOMAIN_NAME]" at bounding box center [1101, 25] width 152 height 31
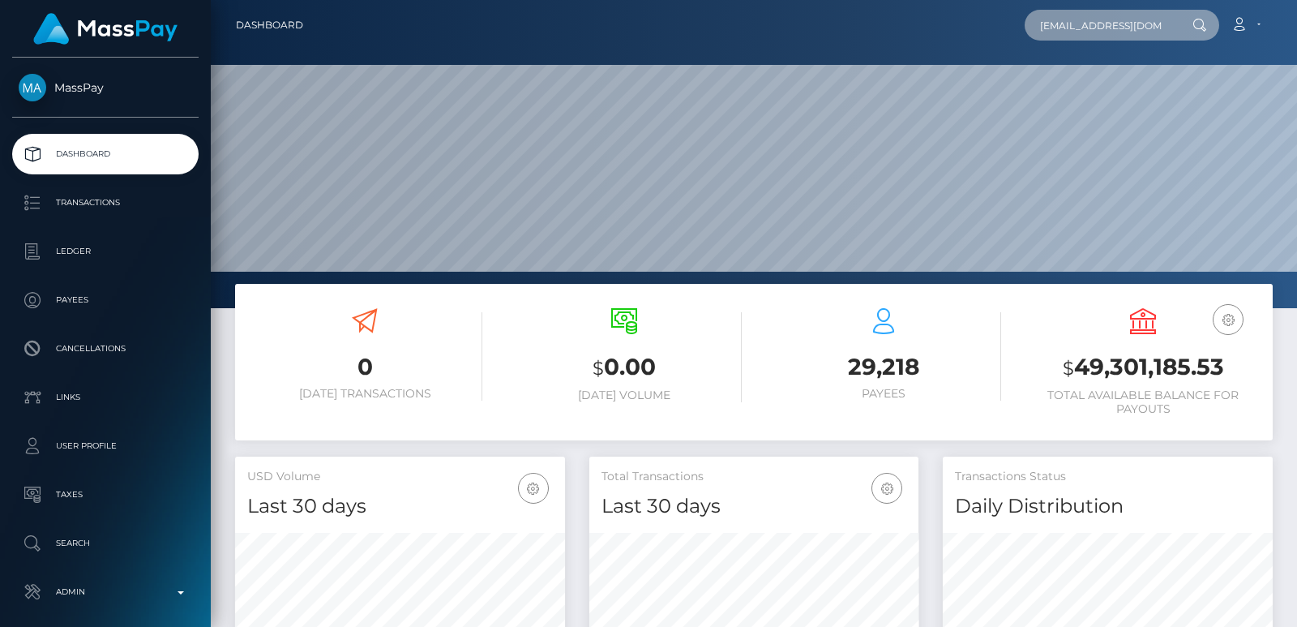
click at [1061, 17] on input "[EMAIL_ADDRESS][DOMAIN_NAME]" at bounding box center [1101, 25] width 152 height 31
paste input "[EMAIL_ADDRESS][DOMAIN_NAME]"
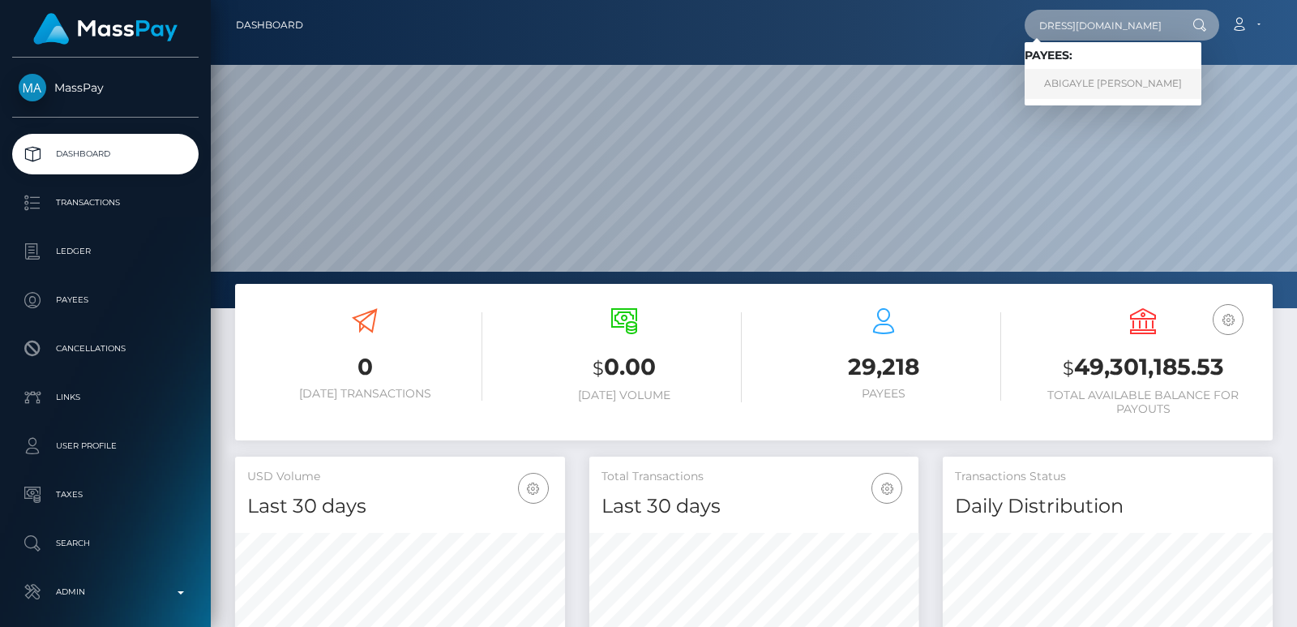
type input "[EMAIL_ADDRESS][DOMAIN_NAME]"
click at [1131, 84] on link "ABIGAYLE [PERSON_NAME]" at bounding box center [1113, 84] width 177 height 30
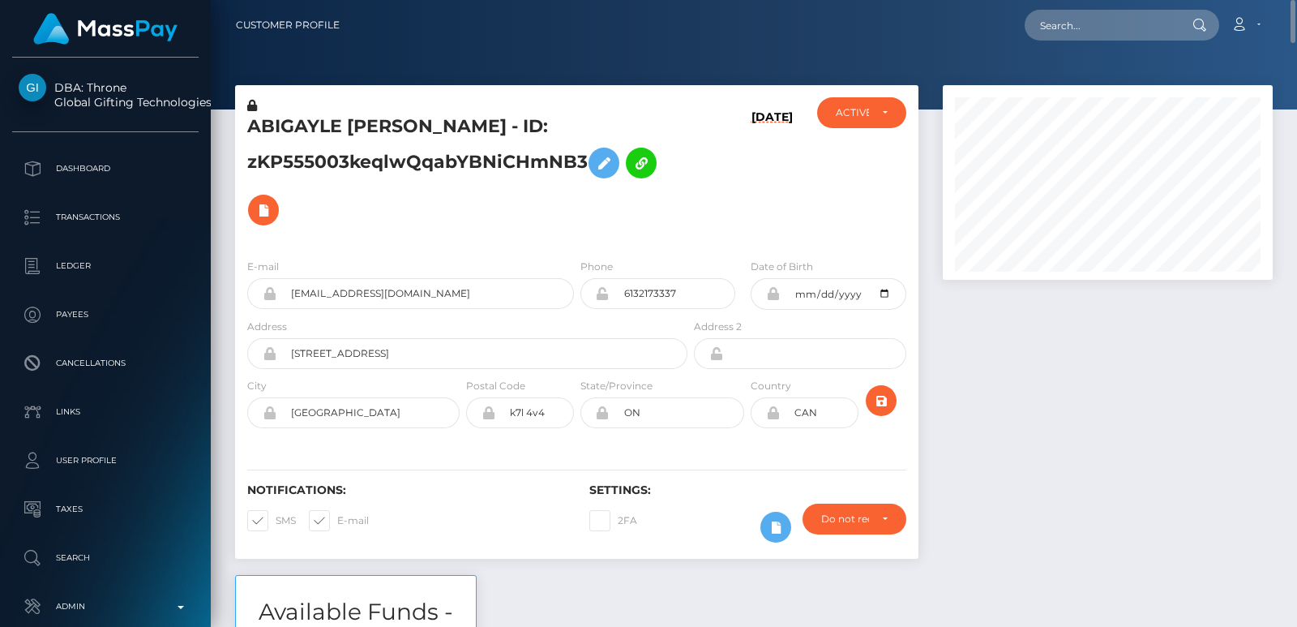
click at [290, 124] on h5 "ABIGAYLE NAISHA SELLS-LACELLE - ID: zKP555003keqlwQqabYBNiCHmNB3" at bounding box center [462, 173] width 431 height 119
copy h5 "ABIGAYLE"
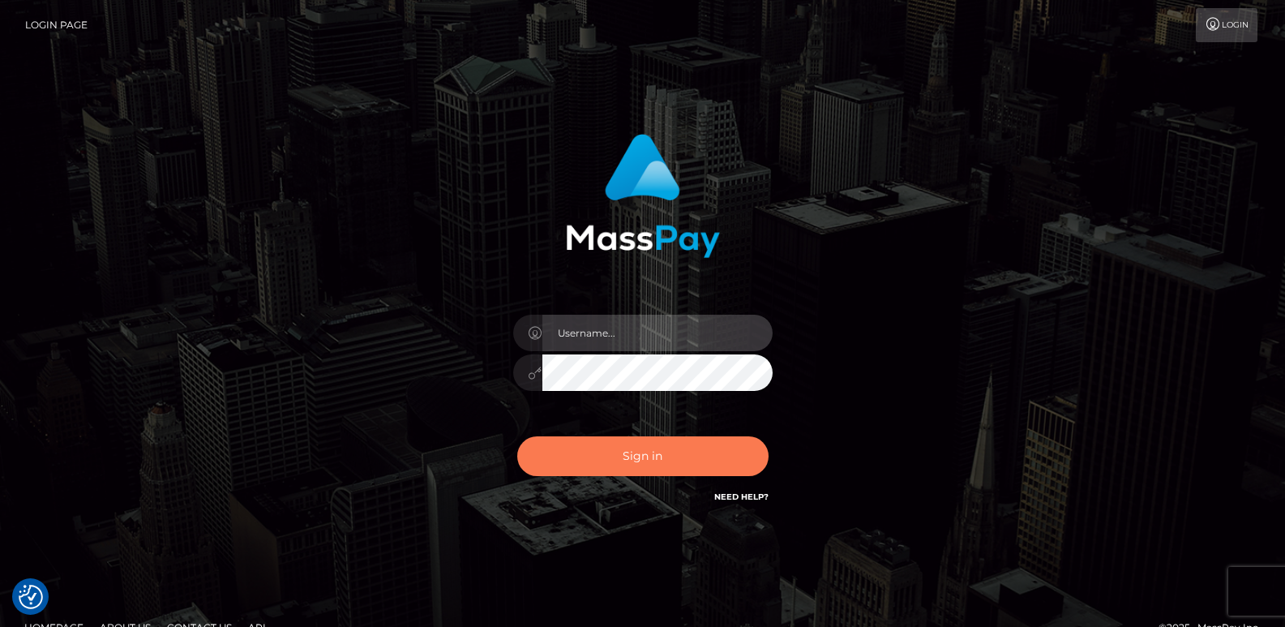
type input "[DOMAIN_NAME]"
click at [581, 466] on button "Sign in" at bounding box center [642, 456] width 251 height 40
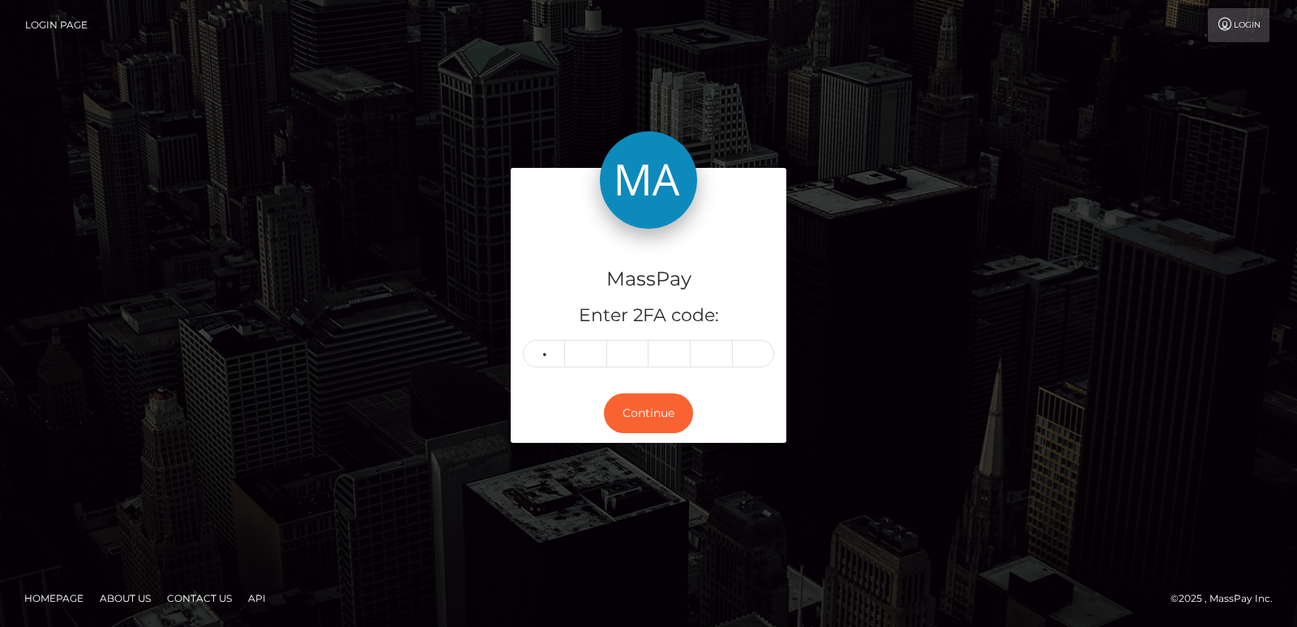
type input "2"
type input "9"
type input "7"
type input "1"
type input "2"
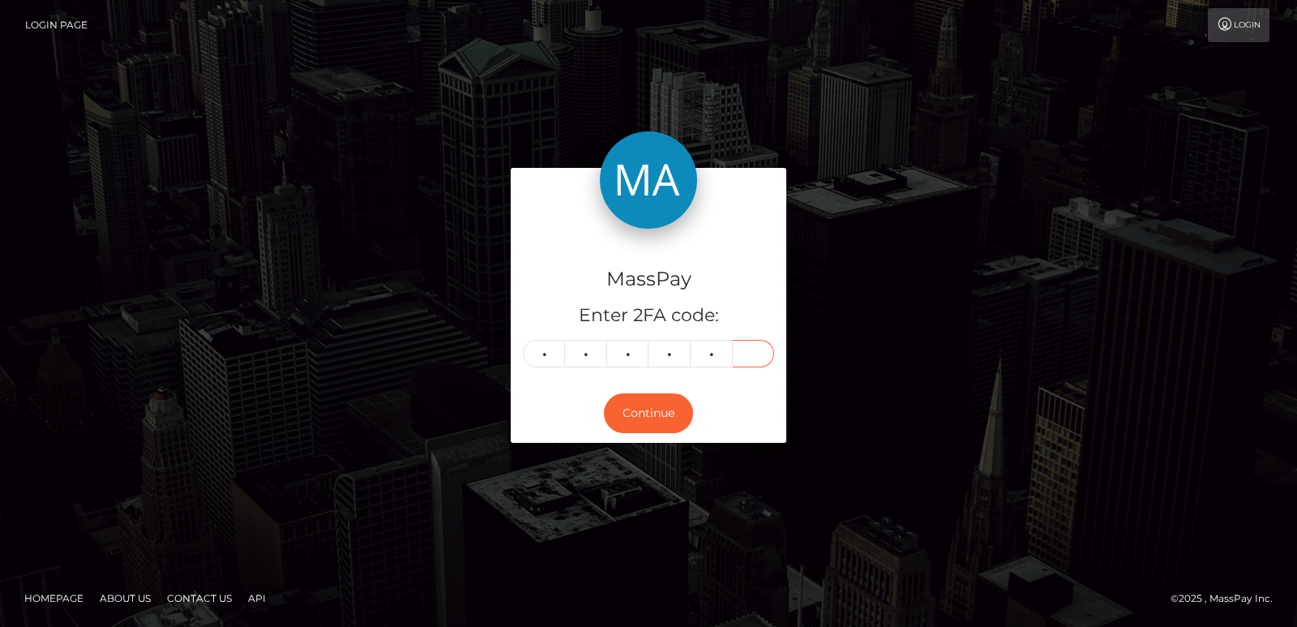
type input "0"
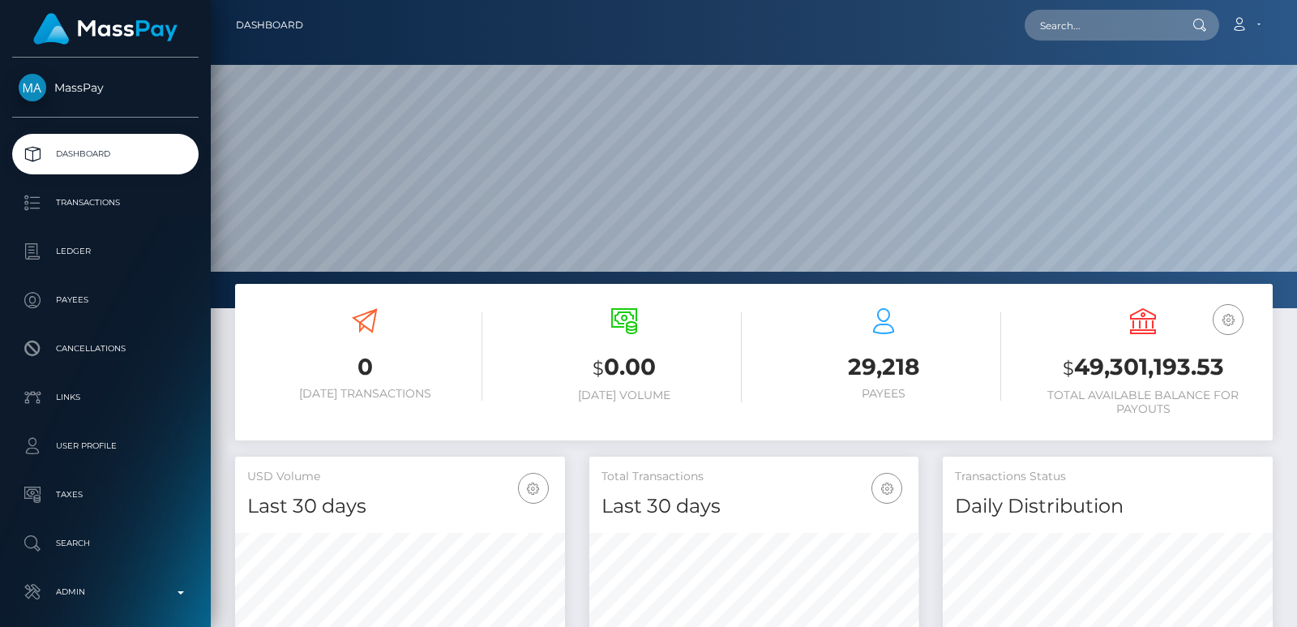
scroll to position [288, 329]
click at [1102, 16] on input "text" at bounding box center [1101, 25] width 152 height 31
paste input "[EMAIL_ADDRESS][DOMAIN_NAME]"
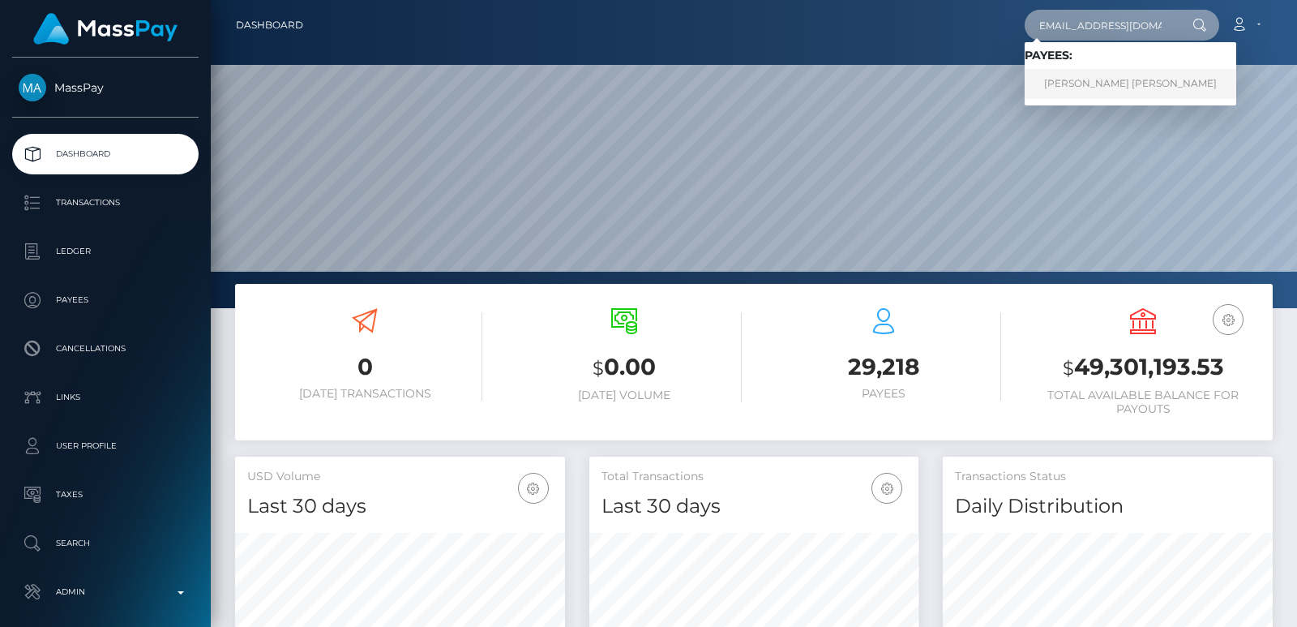
type input "[EMAIL_ADDRESS][DOMAIN_NAME]"
click at [1075, 85] on link "[PERSON_NAME] [PERSON_NAME]" at bounding box center [1131, 84] width 212 height 30
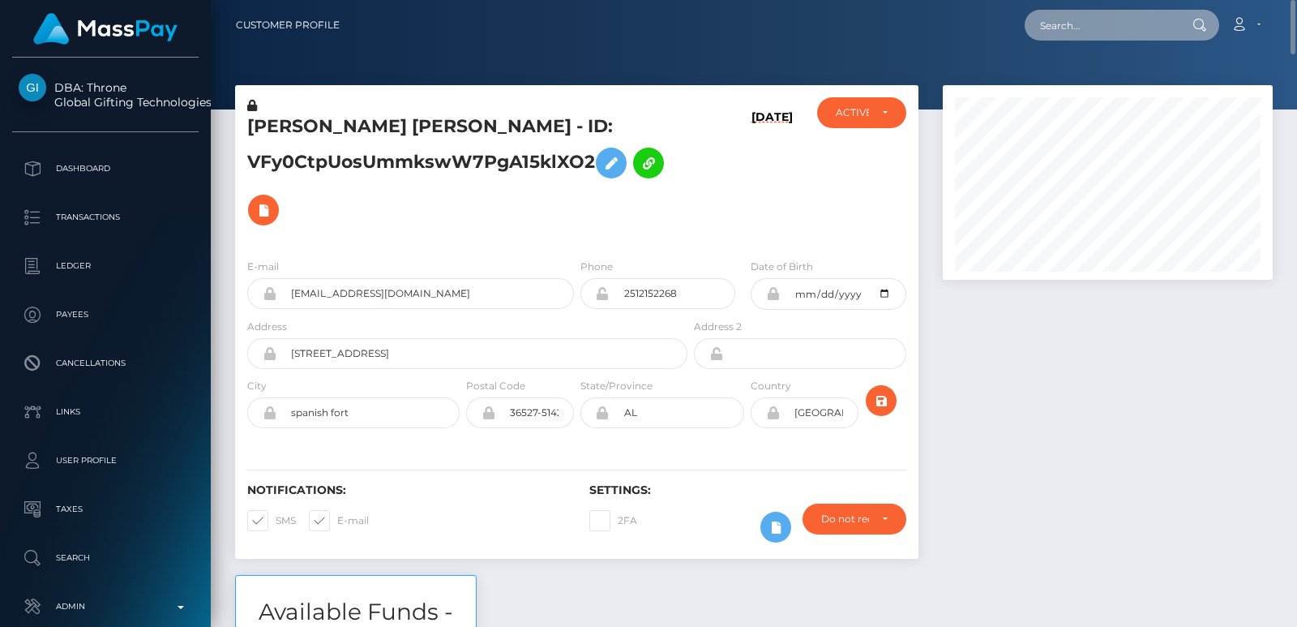
click at [1039, 19] on input "text" at bounding box center [1101, 25] width 152 height 31
paste input "nicolefaedee@gmail.com"
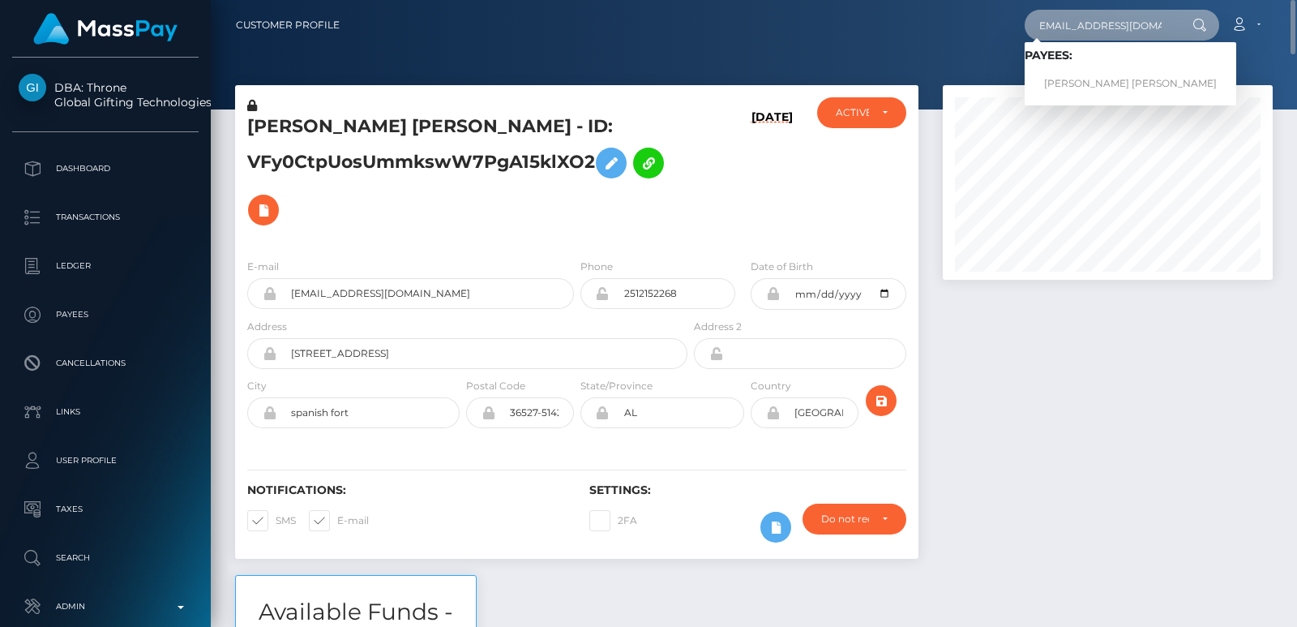
type input "nicolefaedee@gmail.com"
click at [1082, 24] on input "nicolefaedee@gmail.com" at bounding box center [1101, 25] width 152 height 31
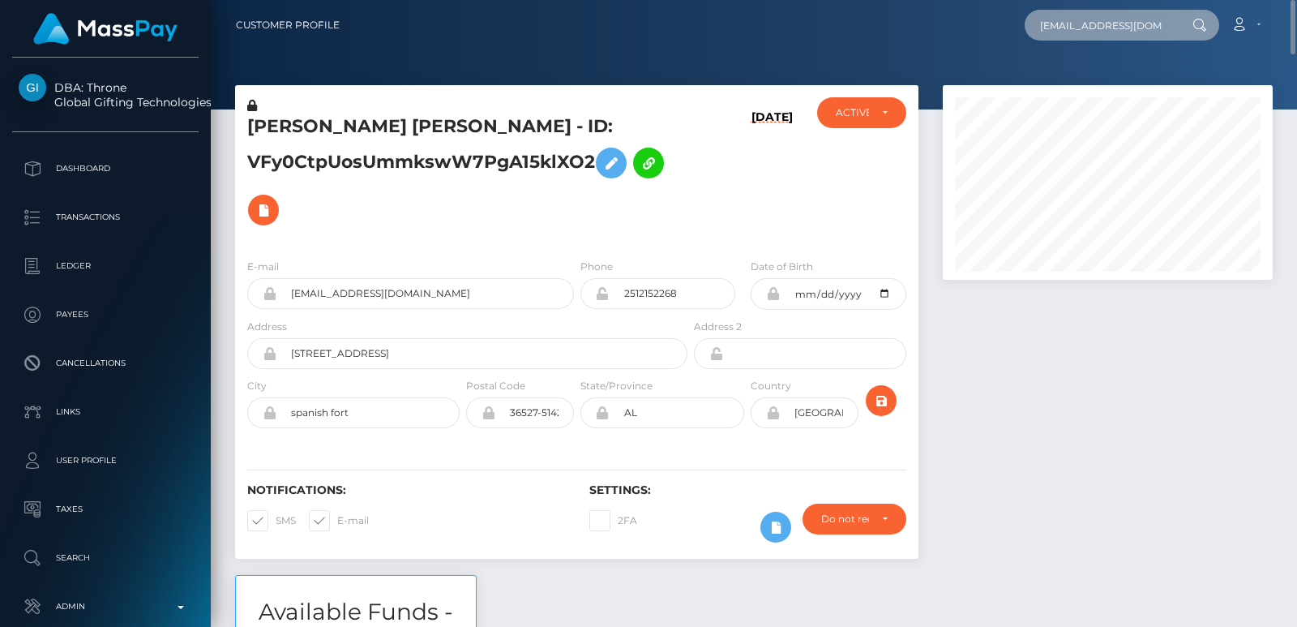
click at [1082, 24] on input "nicolefaedee@gmail.com" at bounding box center [1101, 25] width 152 height 31
paste input "nicolefae420@gmail.com"
type input "nicolefae420@gmail.com"
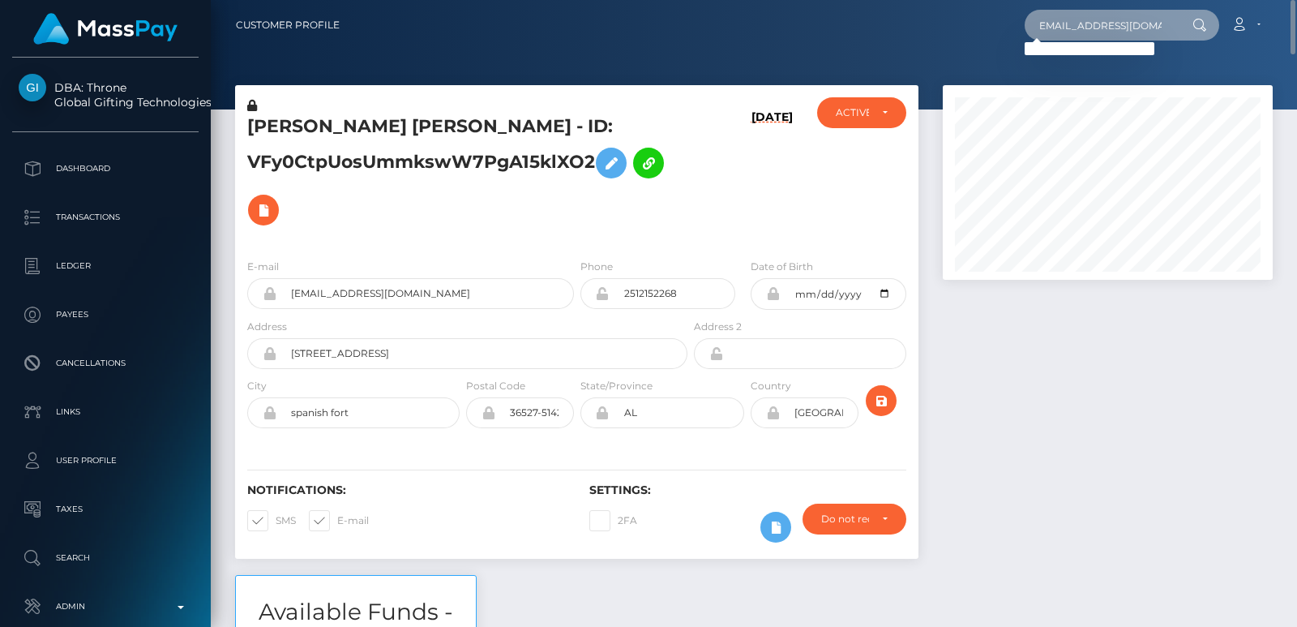
scroll to position [0, 0]
click at [284, 139] on h5 "NICOLE FAE D'ALESSANDRO - ID: VFy0CtpUosUmmkswW7PgA15klXO2" at bounding box center [462, 173] width 431 height 119
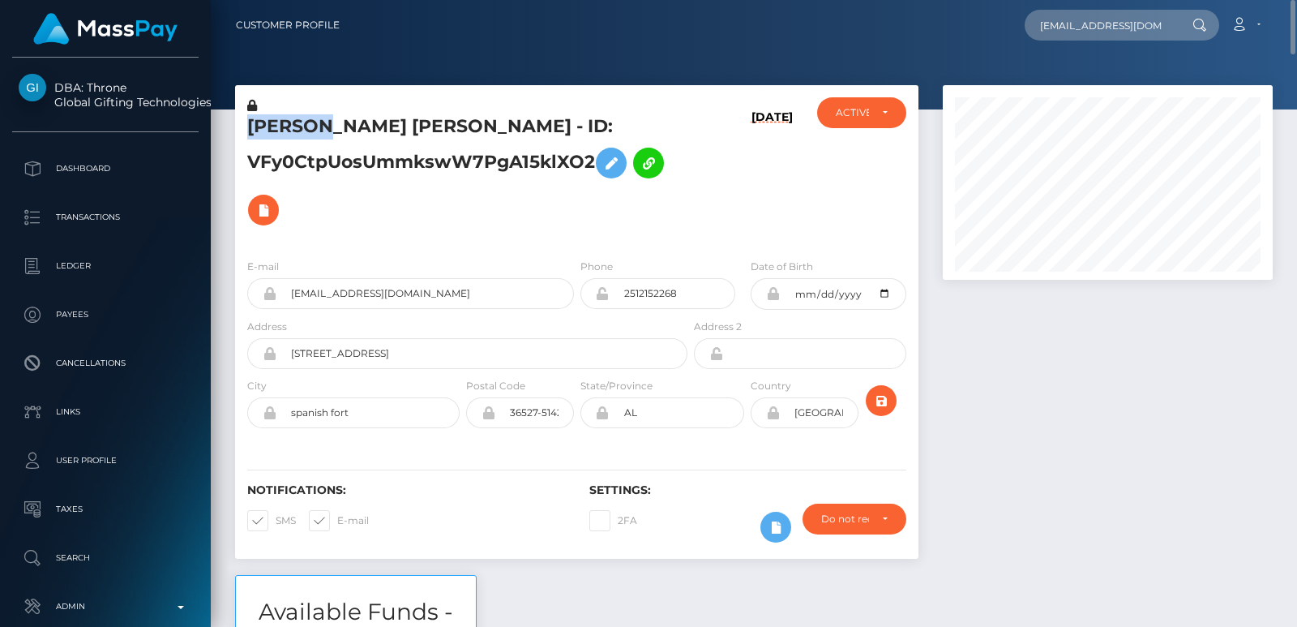
click at [285, 131] on h5 "NICOLE FAE D'ALESSANDRO - ID: VFy0CtpUosUmmkswW7PgA15klXO2" at bounding box center [462, 173] width 431 height 119
click at [290, 121] on h5 "NICOLE FAE D'ALESSANDRO - ID: VFy0CtpUosUmmkswW7PgA15klXO2" at bounding box center [462, 173] width 431 height 119
copy h5 "NICOLE"
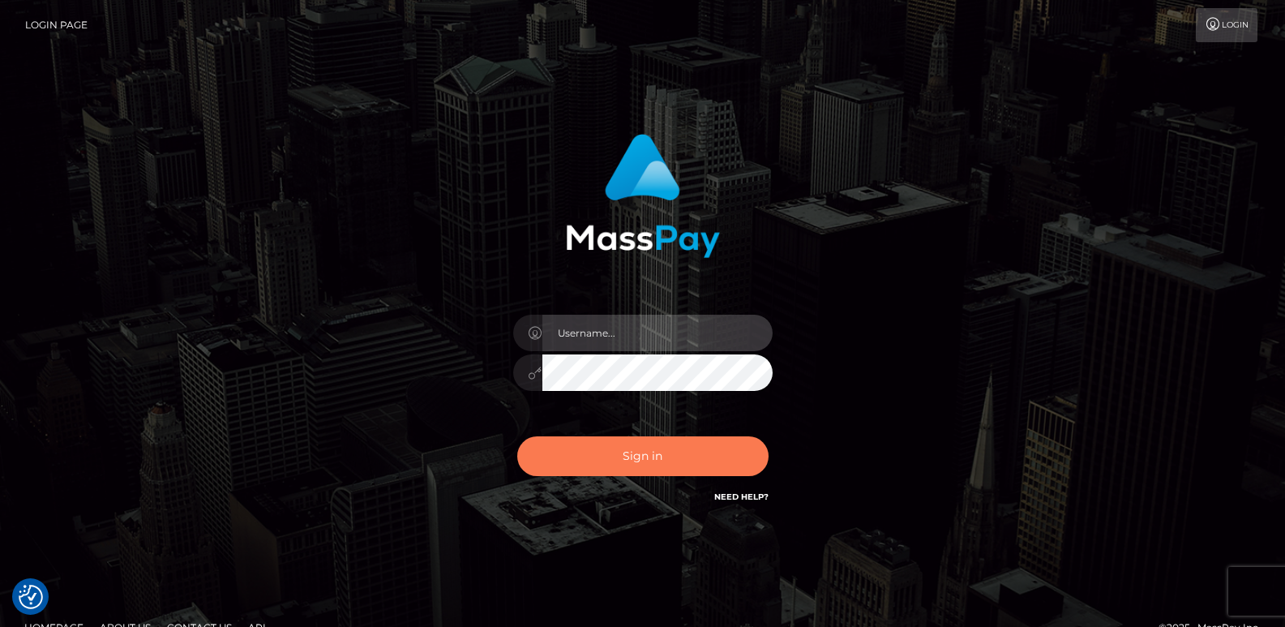
type input "ts2.es"
click at [615, 455] on button "Sign in" at bounding box center [642, 456] width 251 height 40
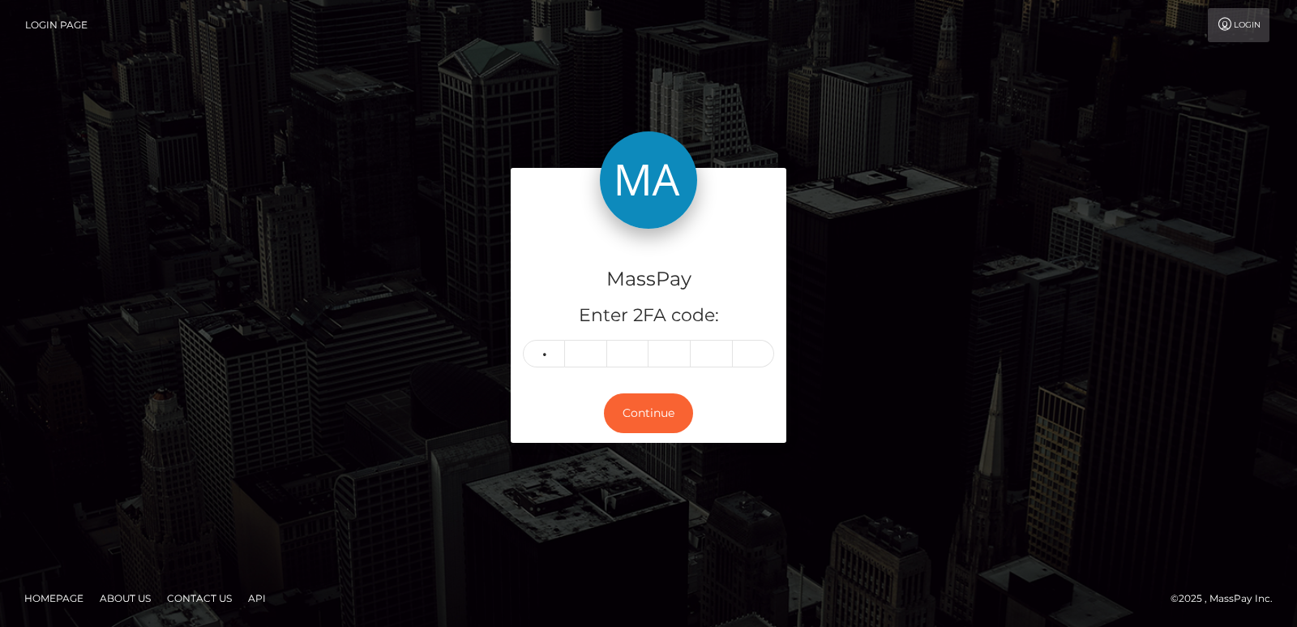
type input "9"
type input "2"
type input "6"
type input "2"
type input "6"
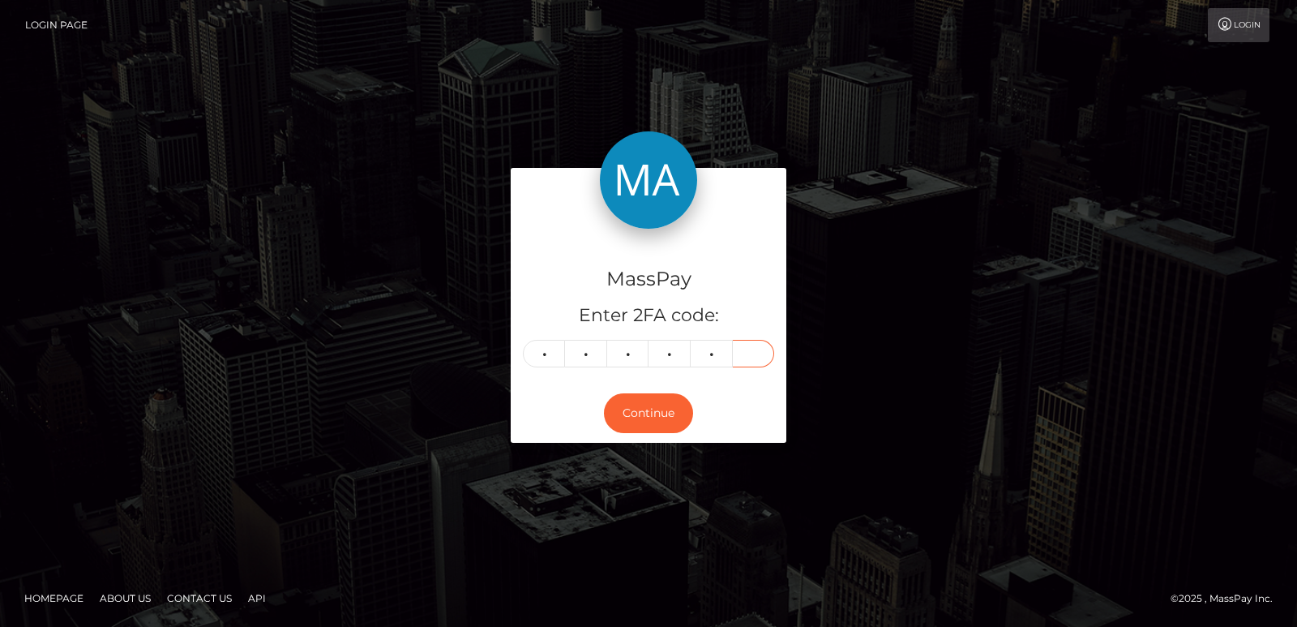
type input "8"
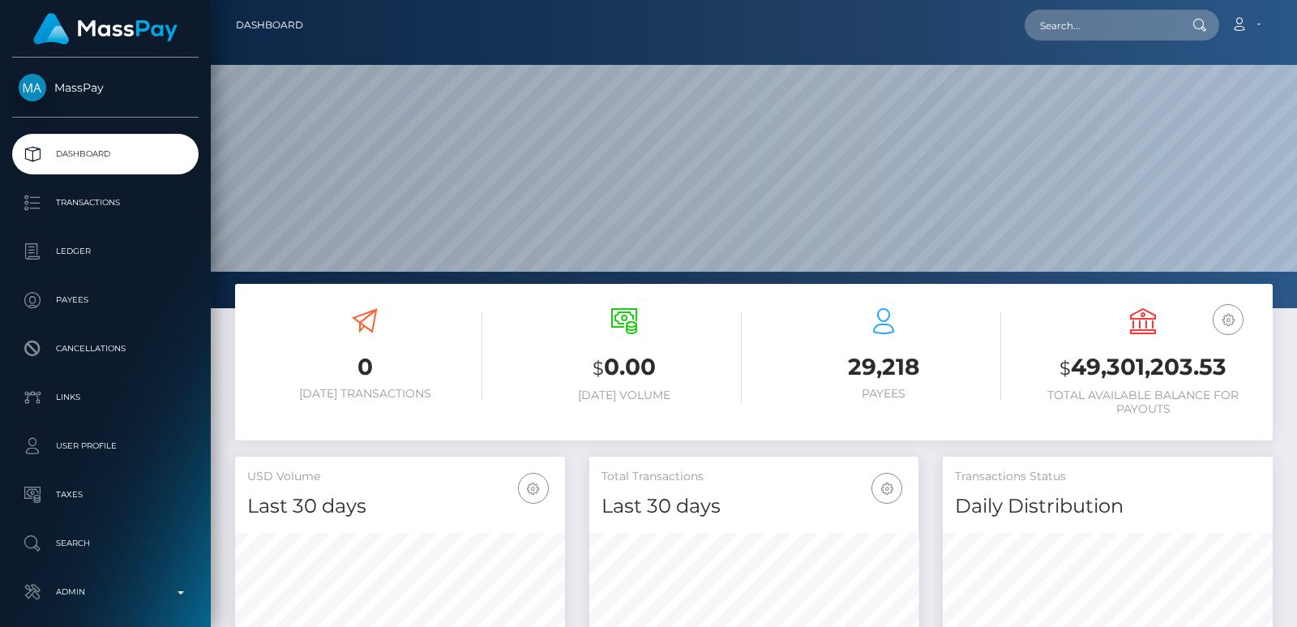
scroll to position [288, 329]
drag, startPoint x: 1054, startPoint y: 15, endPoint x: 1047, endPoint y: 24, distance: 11.0
click at [1047, 24] on input "text" at bounding box center [1101, 25] width 152 height 31
paste input "[EMAIL_ADDRESS][DOMAIN_NAME]"
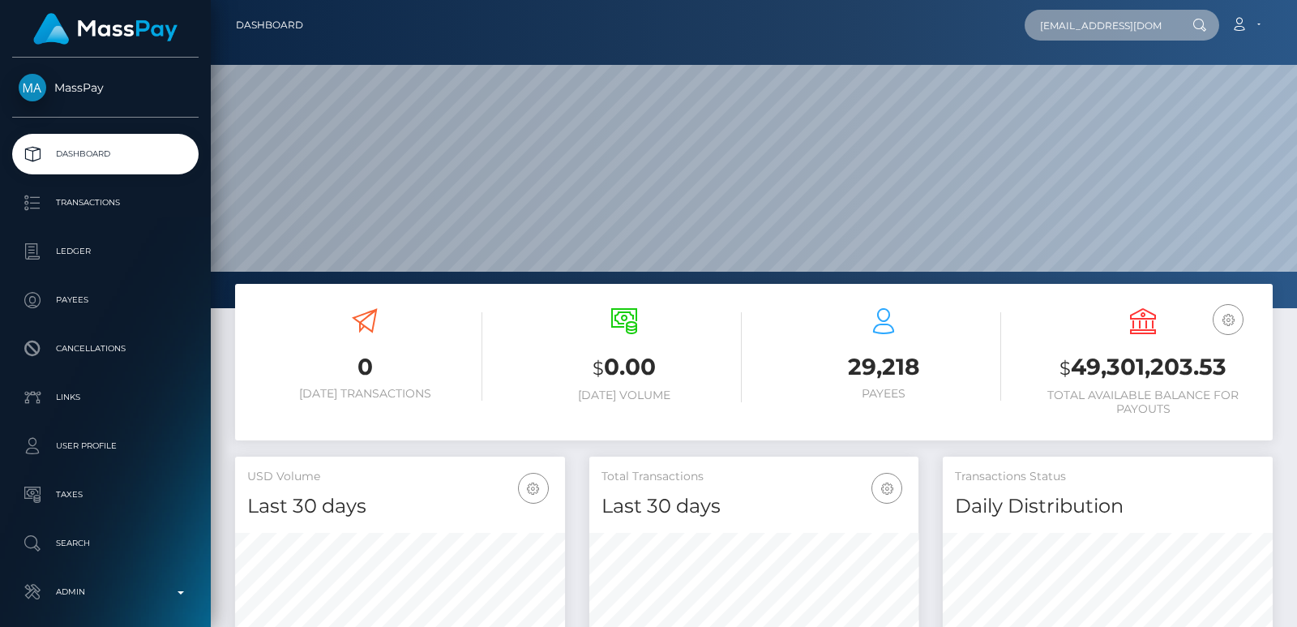
scroll to position [0, 11]
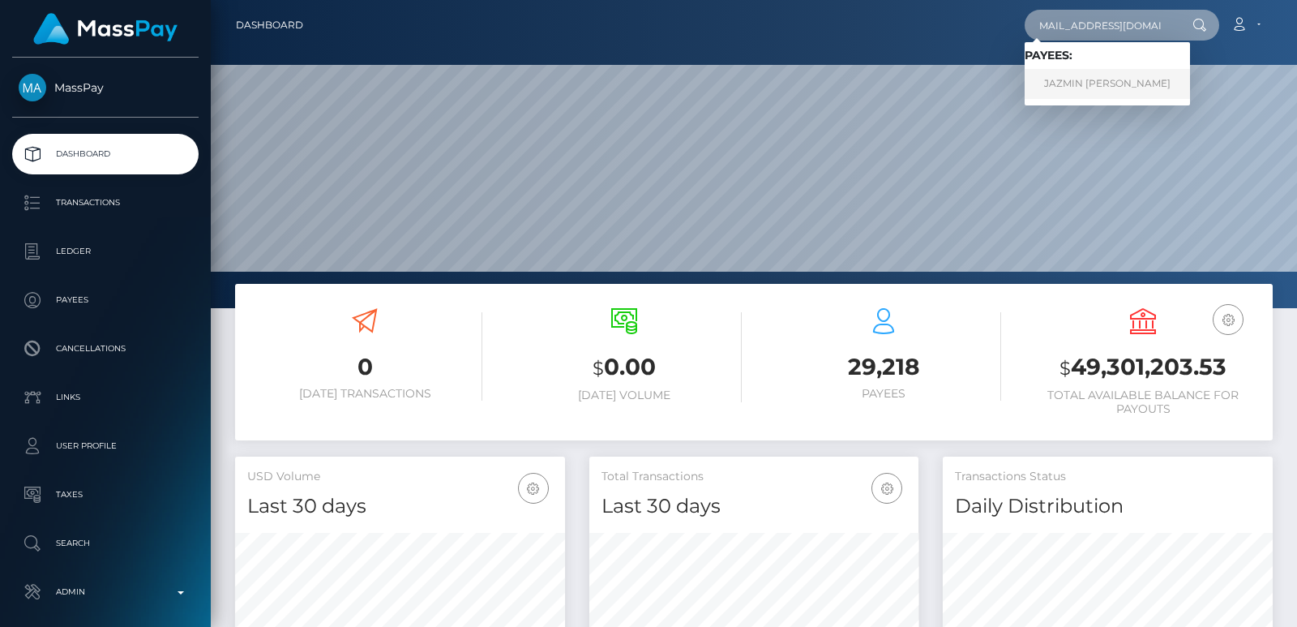
type input "[EMAIL_ADDRESS][DOMAIN_NAME]"
click at [1065, 81] on link "JAZMIN DAWNE BOOLCHAND" at bounding box center [1107, 84] width 165 height 30
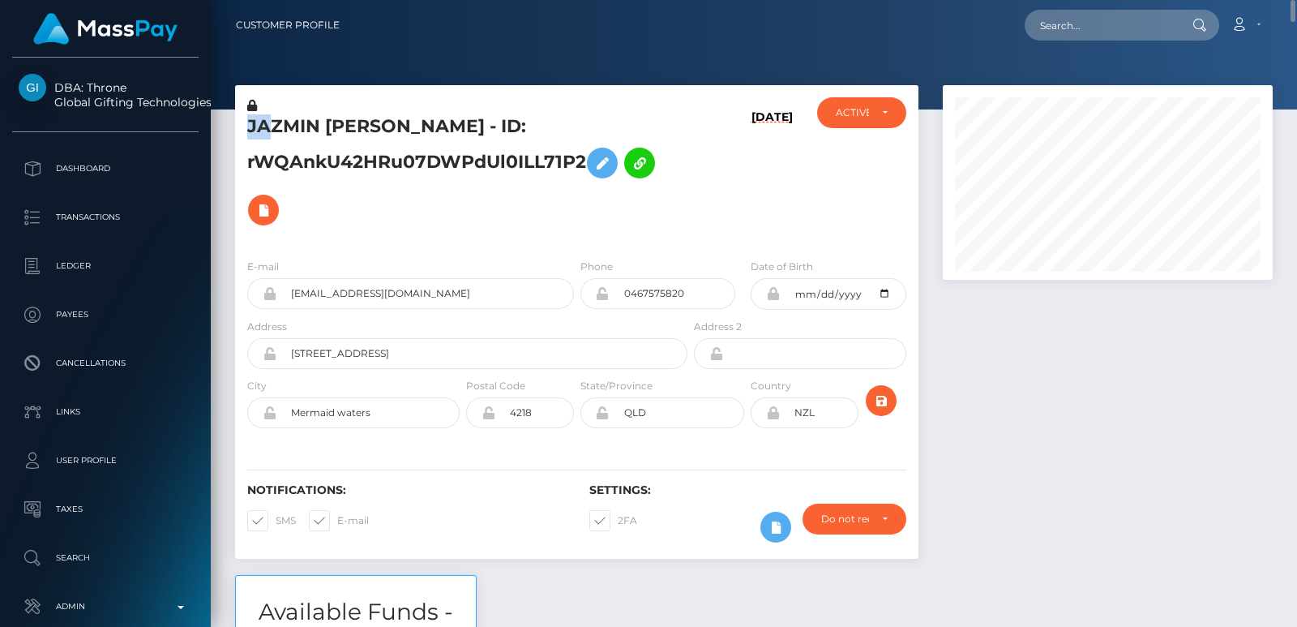
drag, startPoint x: 275, startPoint y: 102, endPoint x: 274, endPoint y: 121, distance: 18.7
click at [274, 121] on div "JAZMIN DAWNE BOOLCHAND - ID: rWQAnkU42HRu07DWPdUl0ILL71P2" at bounding box center [463, 171] width 456 height 148
click at [274, 121] on h5 "JAZMIN DAWNE BOOLCHAND - ID: rWQAnkU42HRu07DWPdUl0ILL71P2" at bounding box center [462, 173] width 431 height 119
click at [1054, 11] on input "text" at bounding box center [1101, 25] width 152 height 31
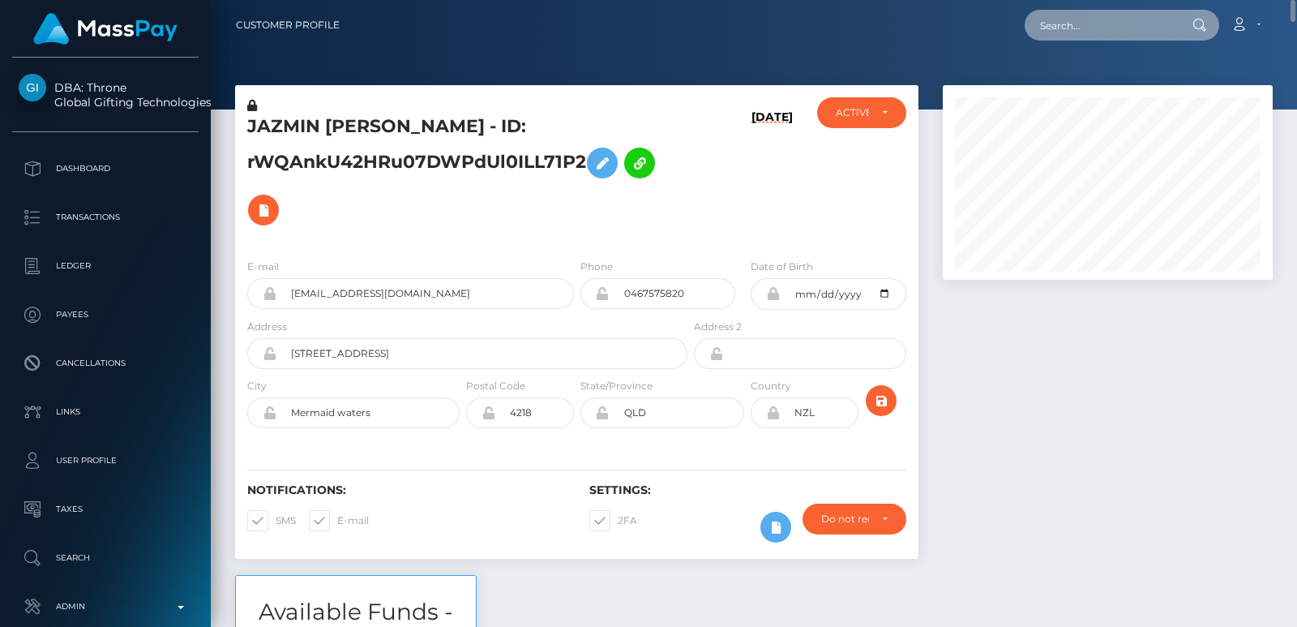
paste input "genesisruizsky@outlook.com"
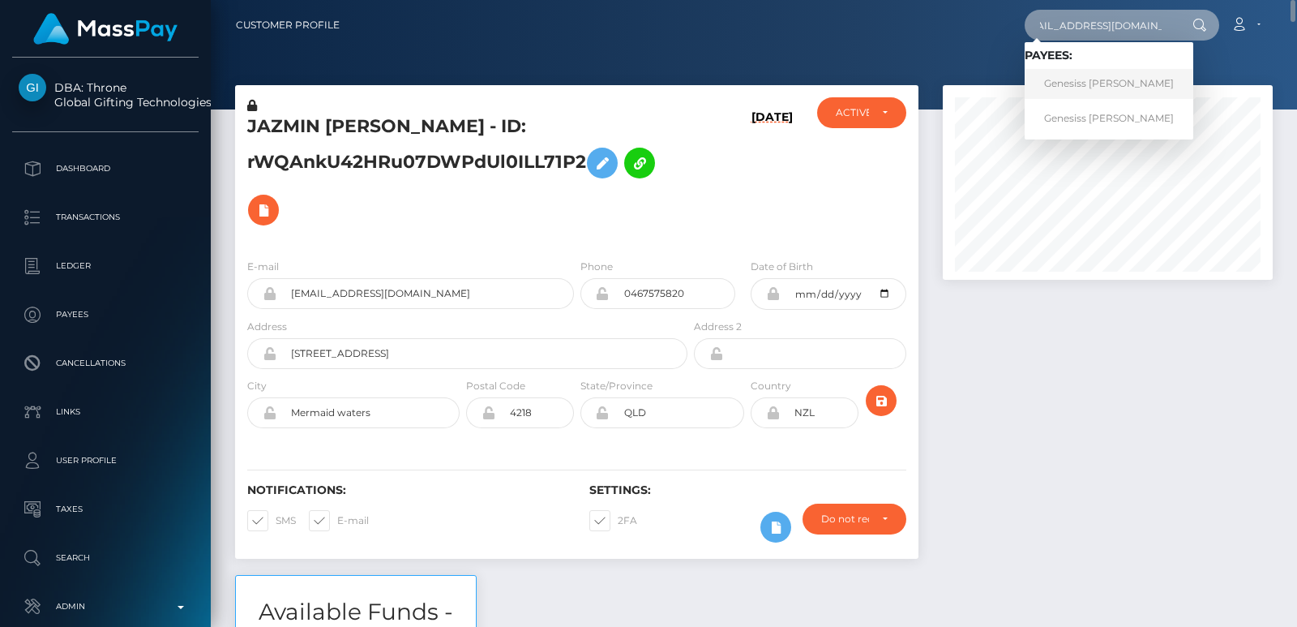
type input "genesisruizsky@outlook.com"
click at [1084, 76] on link "Genesiss Arcila Ramos" at bounding box center [1109, 84] width 169 height 30
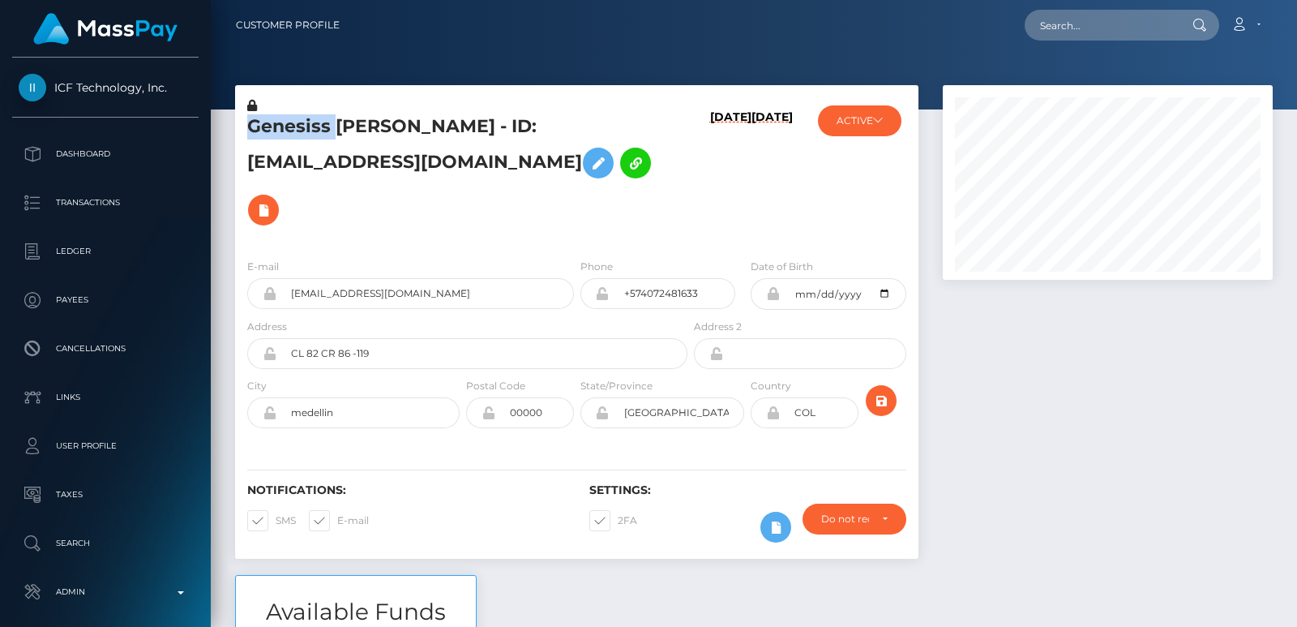
scroll to position [195, 329]
click at [1075, 22] on input "text" at bounding box center [1101, 25] width 152 height 31
paste input "[EMAIL_ADDRESS][DOMAIN_NAME]"
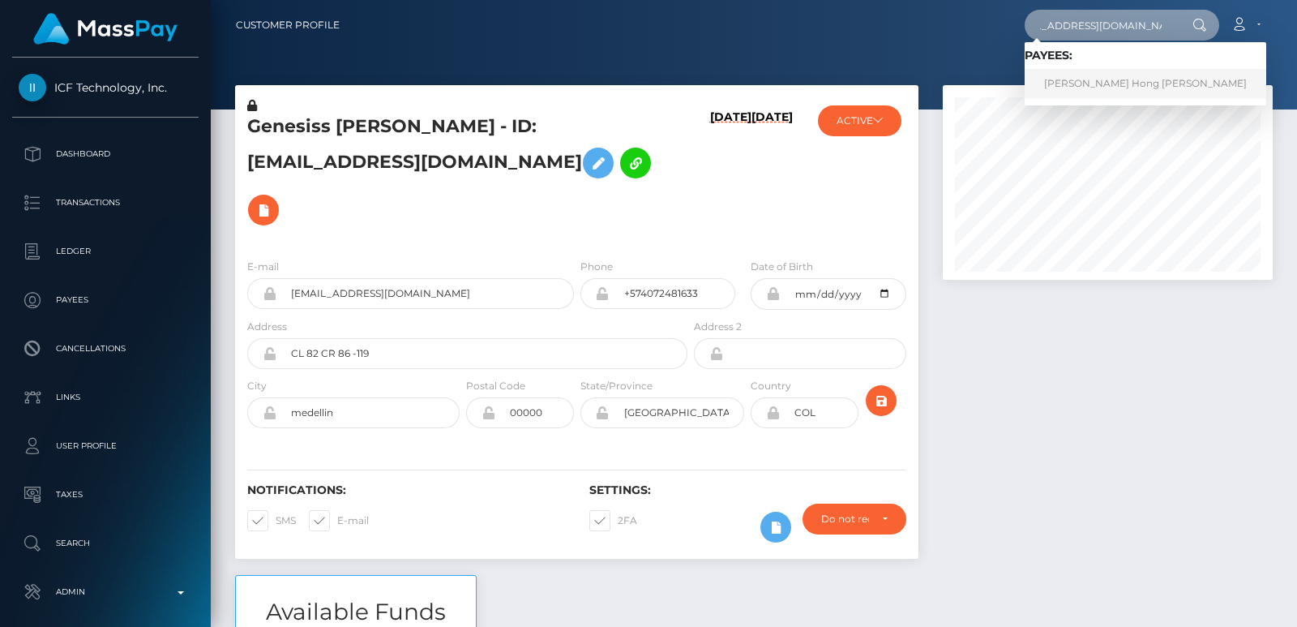
type input "tranhonglien160191@gmail.com"
click at [1080, 72] on link "Lien Thi Hong Tran" at bounding box center [1146, 84] width 242 height 30
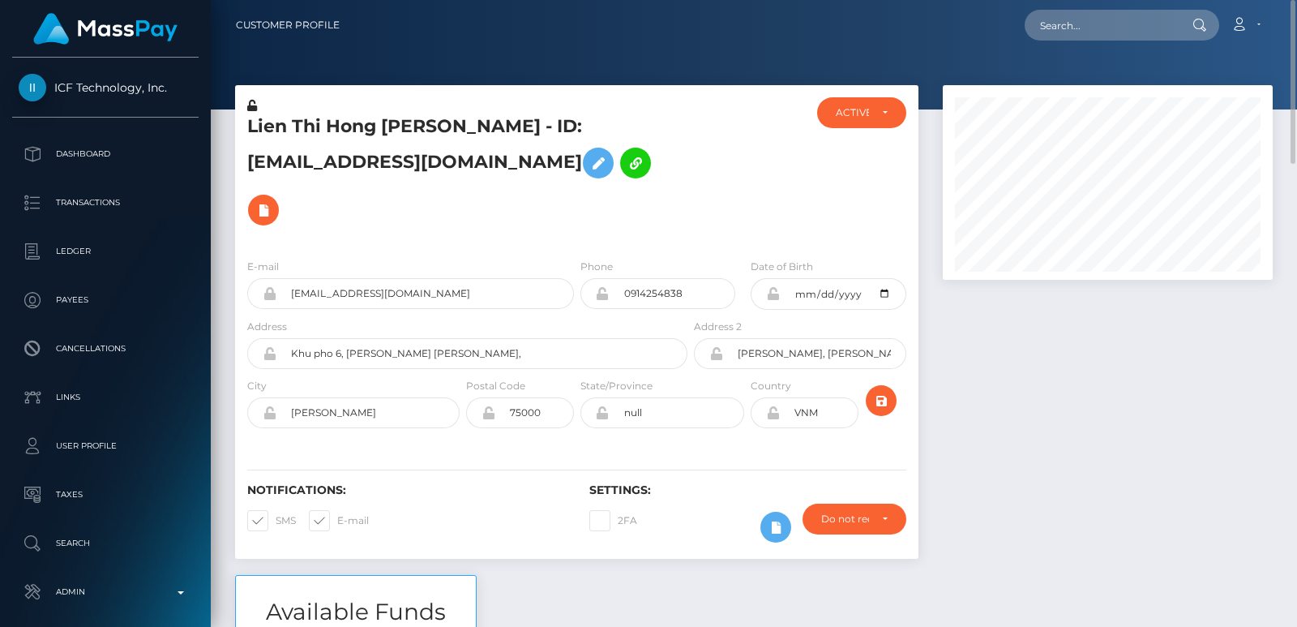
click at [260, 118] on h5 "Lien Thi Hong Tran - ID: Tranhonglien160191@gmail.com" at bounding box center [462, 173] width 431 height 119
copy h5 "Lien"
click at [1064, 26] on input "text" at bounding box center [1101, 25] width 152 height 31
paste input "minnymin467@gmail.com"
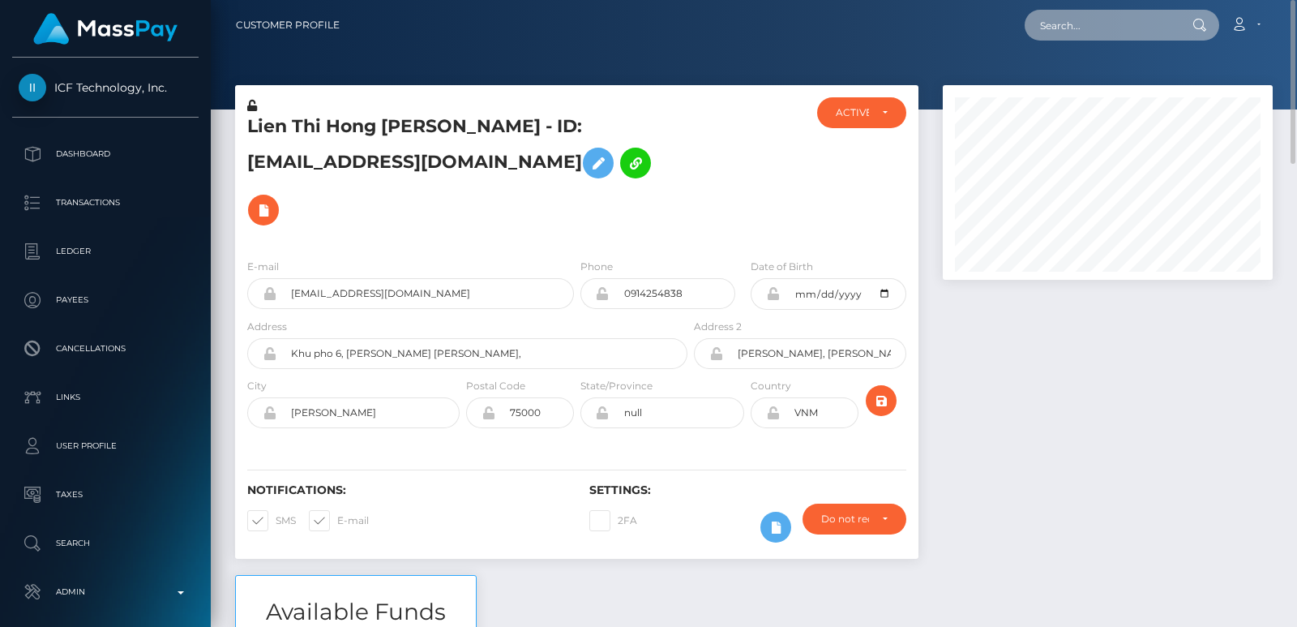
type input "minnymin467@gmail.com"
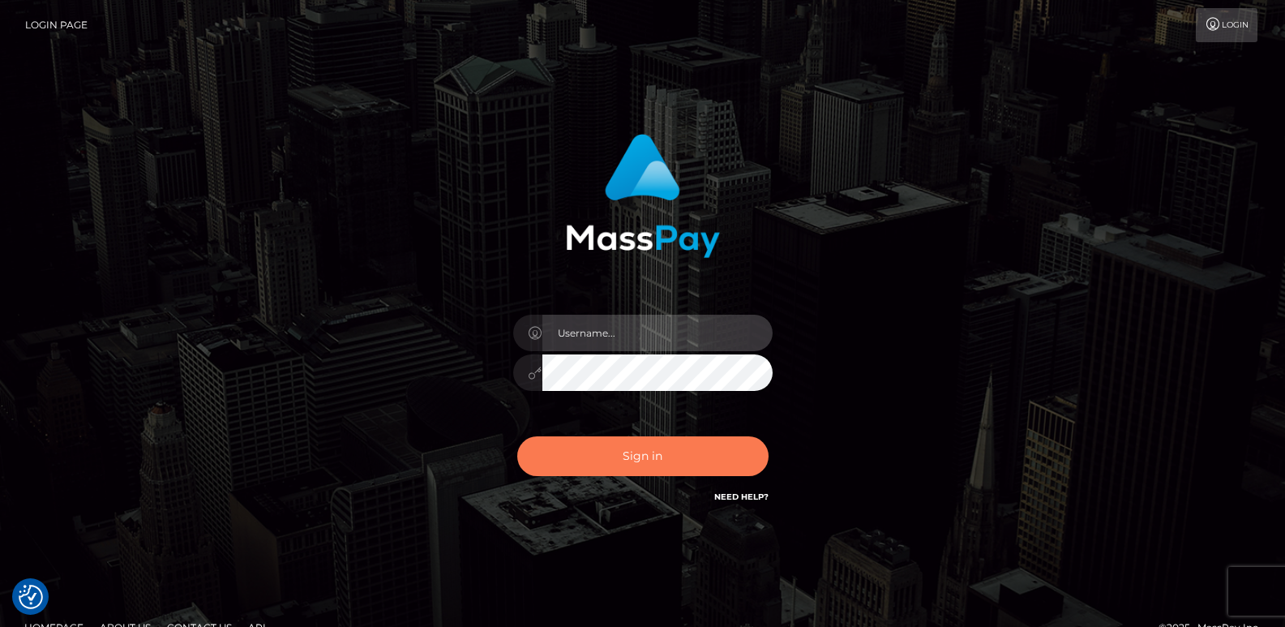
type input "[DOMAIN_NAME]"
click at [603, 460] on button "Sign in" at bounding box center [642, 456] width 251 height 40
